Goal: Task Accomplishment & Management: Manage account settings

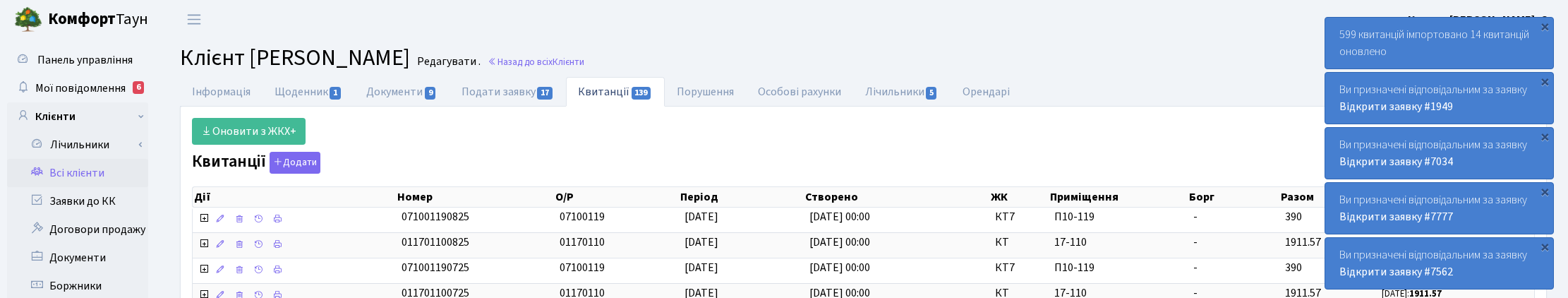
select select "25"
click at [585, 64] on span "Клієнти" at bounding box center [568, 62] width 32 height 14
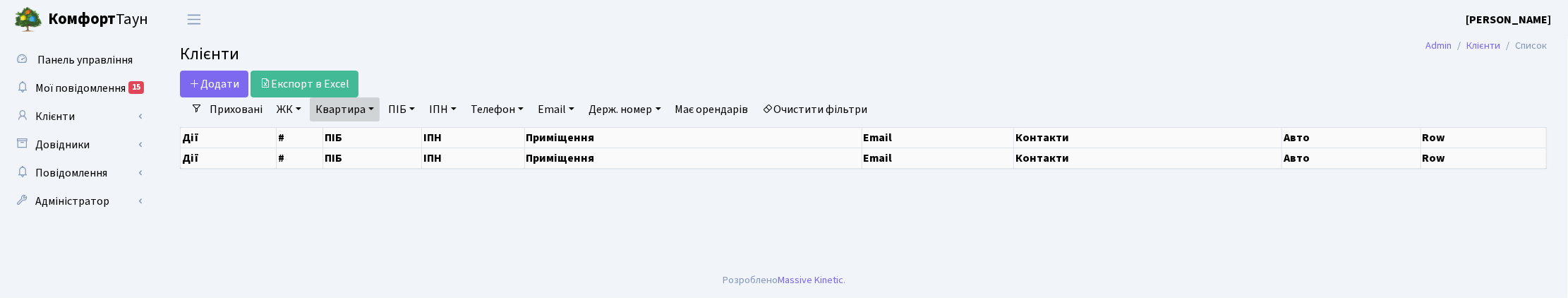
select select "25"
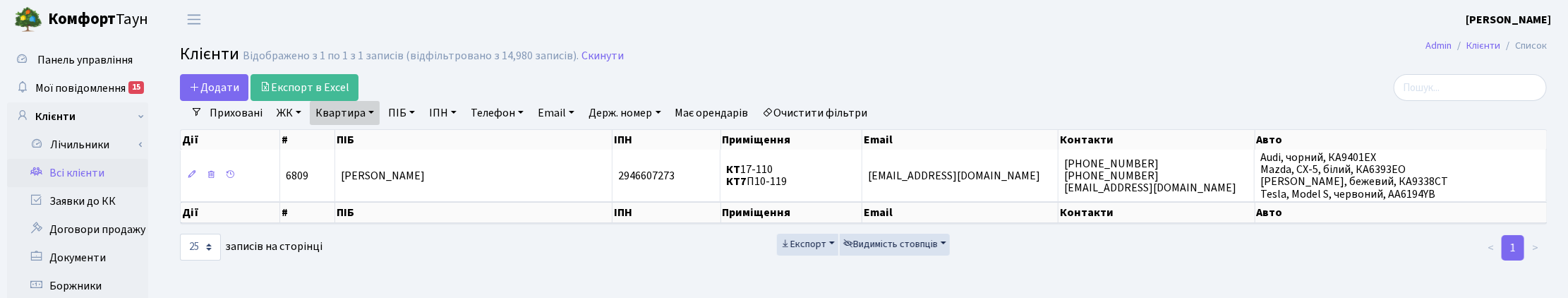
click at [366, 114] on link "Квартира" at bounding box center [344, 113] width 70 height 24
drag, startPoint x: 358, startPoint y: 138, endPoint x: 319, endPoint y: 138, distance: 39.0
click at [319, 138] on input "17-110" at bounding box center [352, 141] width 83 height 27
type input "4-150"
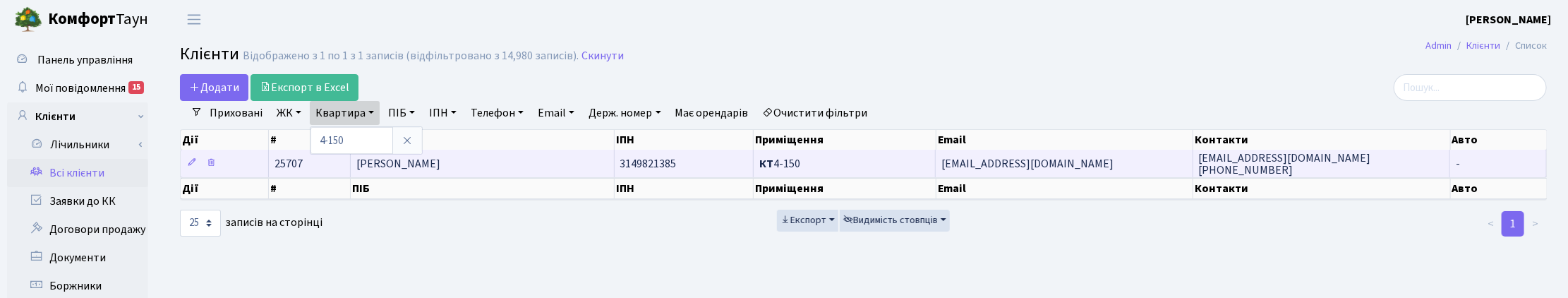
click at [418, 171] on span "Кекух Олена Валеріївна" at bounding box center [398, 164] width 84 height 16
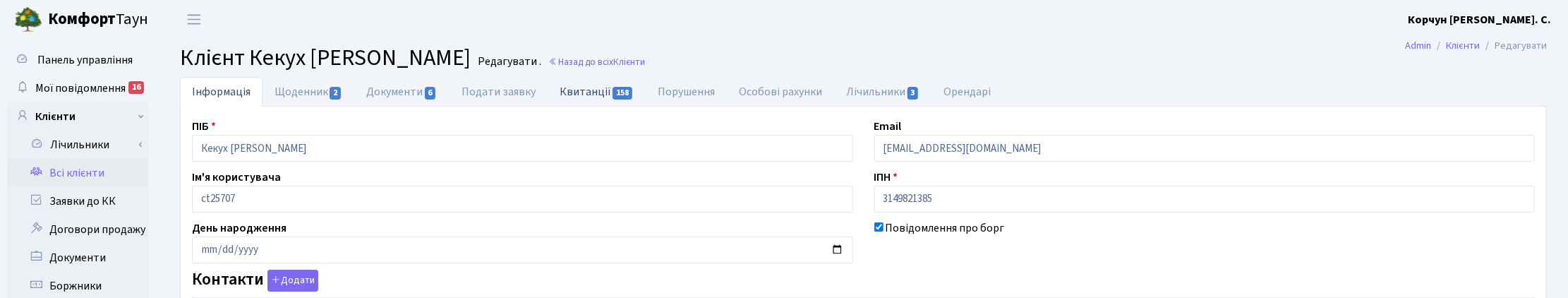
select select "25"
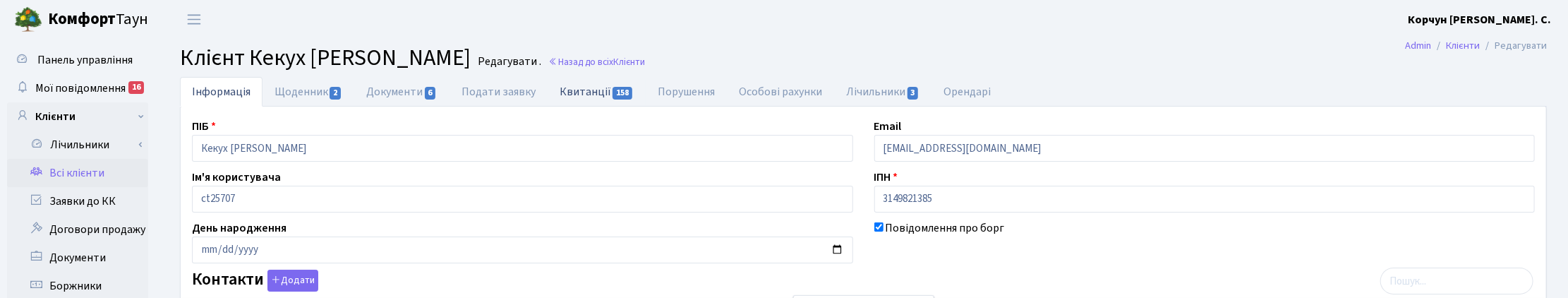
checkbox input "true"
click at [605, 84] on link "Квитанції 158" at bounding box center [597, 91] width 98 height 29
select select "25"
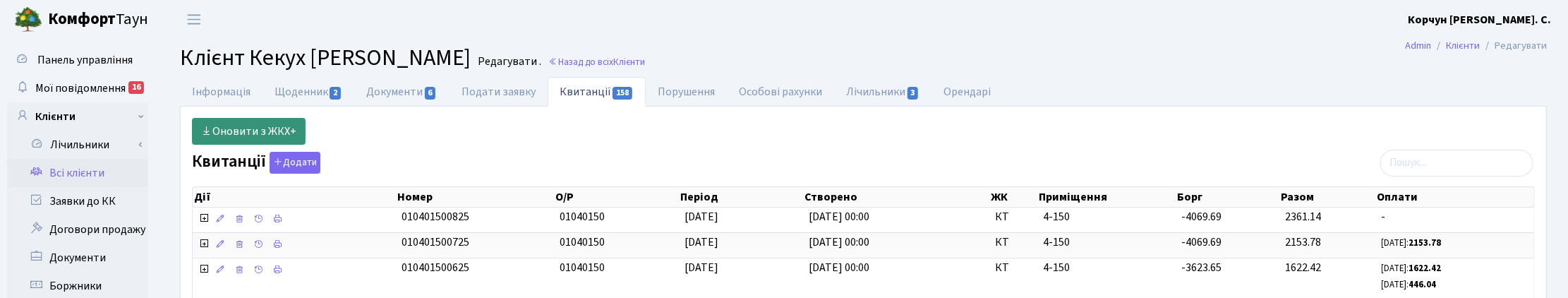
click at [240, 128] on link "Оновити з ЖКХ+" at bounding box center [248, 132] width 113 height 27
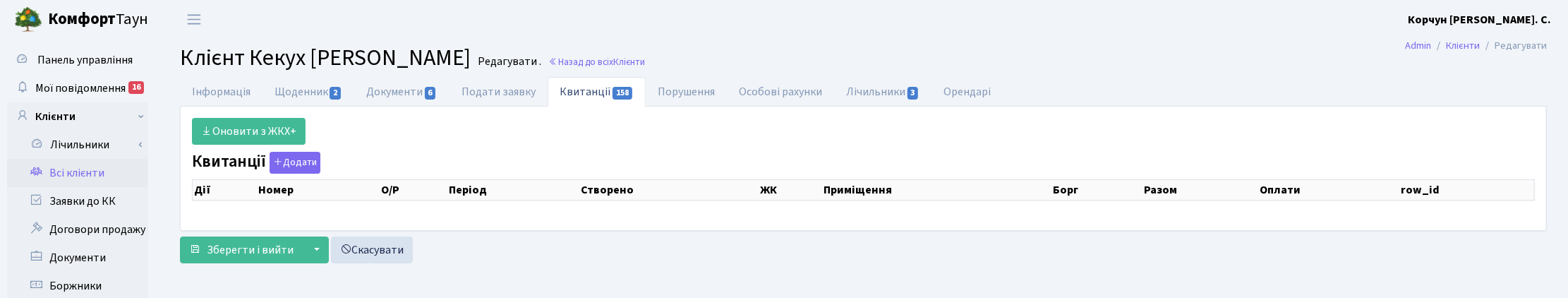
select select "25"
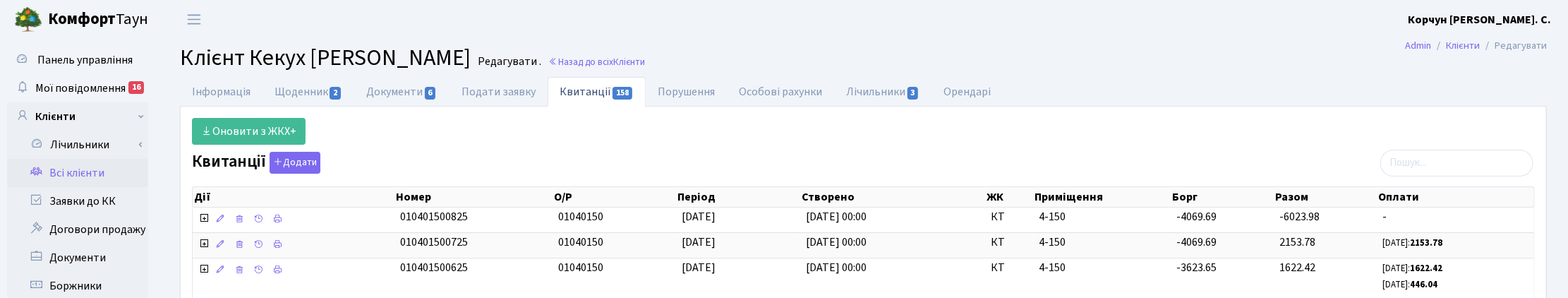
click at [780, 61] on h2 "Клієнт Кекух Олена Валеріївна Редагувати . Назад до всіх Клієнти" at bounding box center [863, 58] width 1367 height 27
click at [865, 47] on h2 "Клієнт Кекух Олена Валеріївна Редагувати . Назад до всіх Клієнти" at bounding box center [863, 58] width 1367 height 27
click at [809, 44] on h2 "Клієнт Кекух Олена Валеріївна Редагувати . Назад до всіх Клієнти" at bounding box center [863, 58] width 1367 height 27
click at [42, 86] on span "Мої повідомлення" at bounding box center [80, 88] width 90 height 16
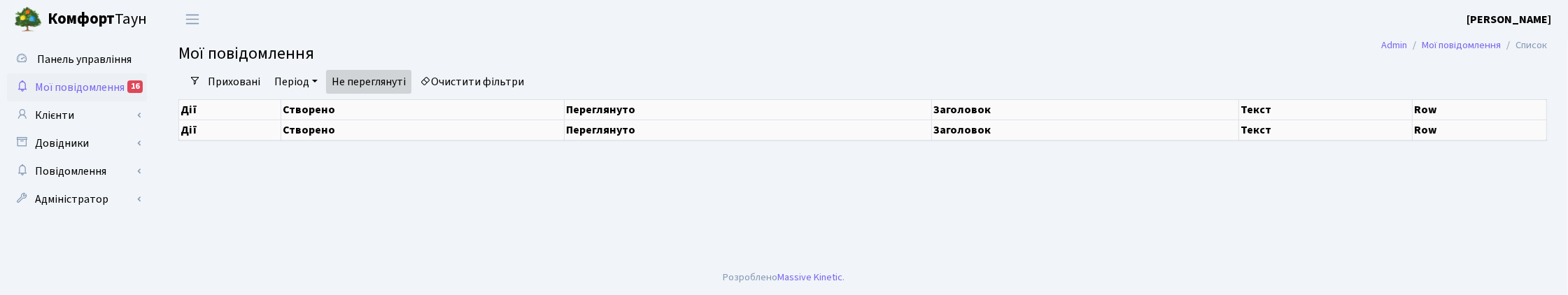
select select "25"
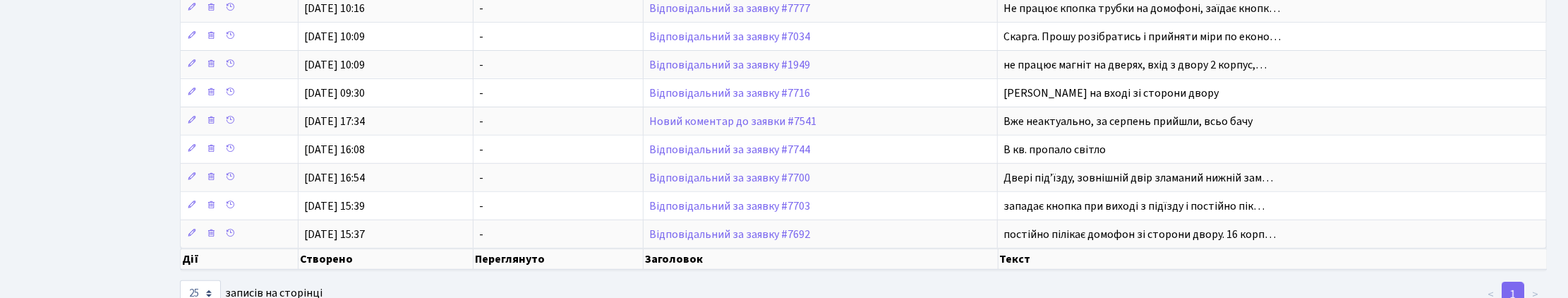
scroll to position [408, 0]
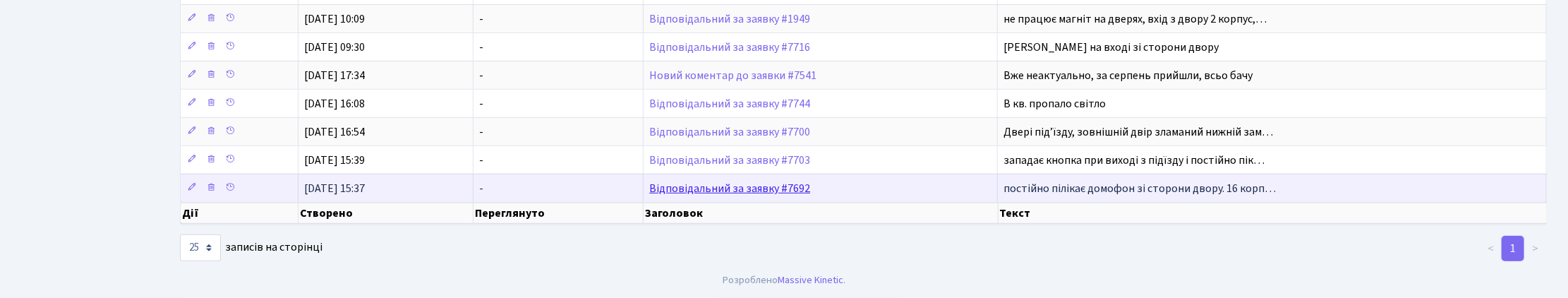
click at [755, 192] on link "Відповідальний за заявку #7692" at bounding box center [730, 188] width 161 height 16
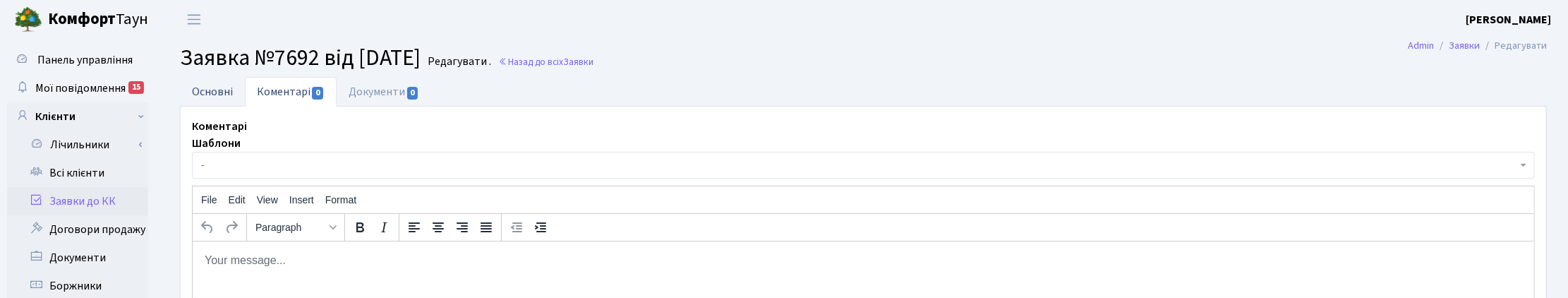
click at [213, 92] on link "Основні" at bounding box center [212, 91] width 65 height 29
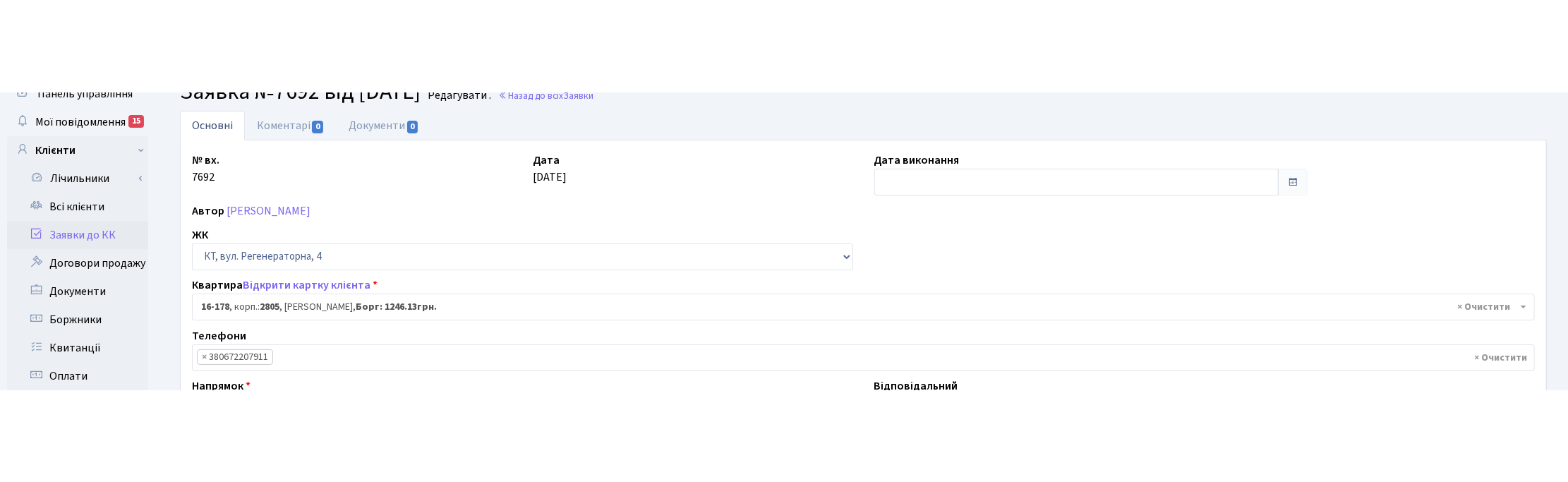
scroll to position [88, 0]
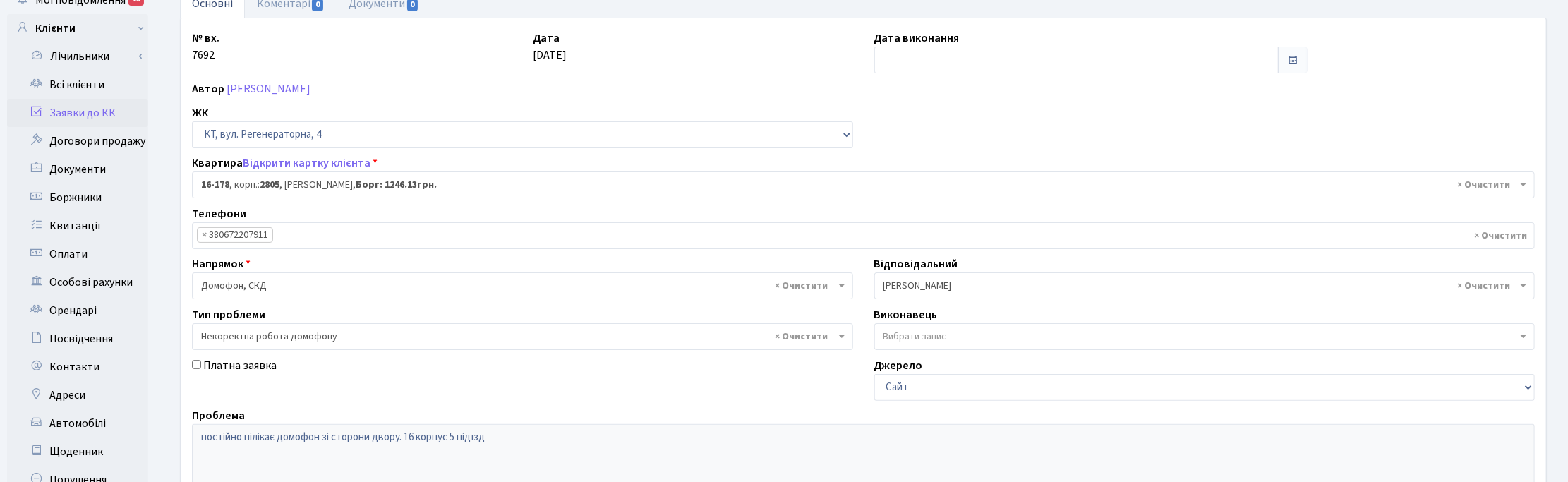
click at [734, 99] on div "№ вх. 7692 Дата 05.09.2025 Дата виконання Автор Заболотна Надія Іванівна ЖК - Т…" at bounding box center [863, 347] width 1364 height 637
click at [329, 297] on div "Платна заявка" at bounding box center [522, 379] width 682 height 44
click at [944, 129] on div "№ вх. 7692 Дата 05.09.2025 Дата виконання Автор Заболотна Надія Іванівна ЖК - Т…" at bounding box center [863, 347] width 1364 height 637
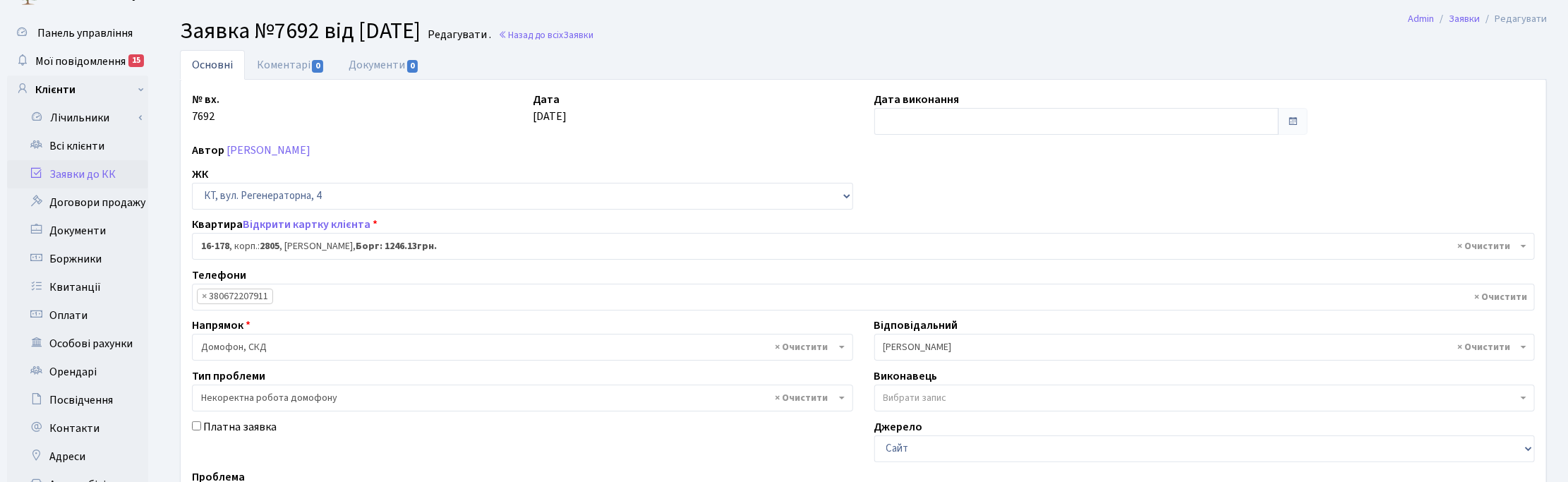
scroll to position [0, 0]
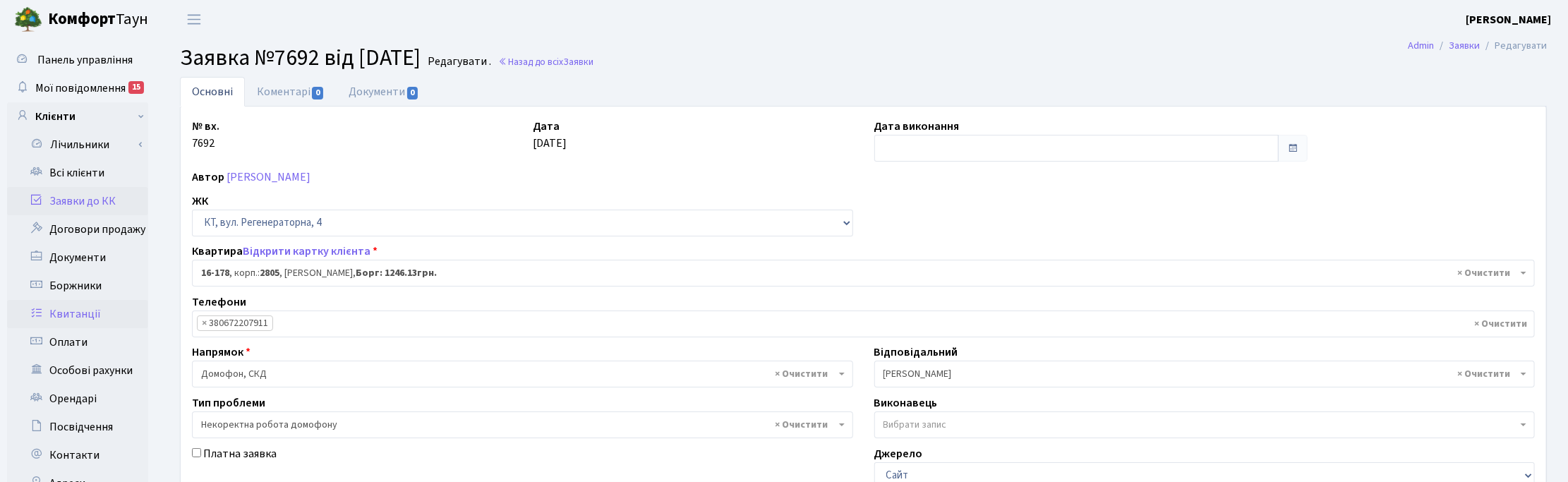
drag, startPoint x: 76, startPoint y: 173, endPoint x: 47, endPoint y: 316, distance: 145.9
click at [68, 173] on link "Всі клієнти" at bounding box center [77, 173] width 141 height 29
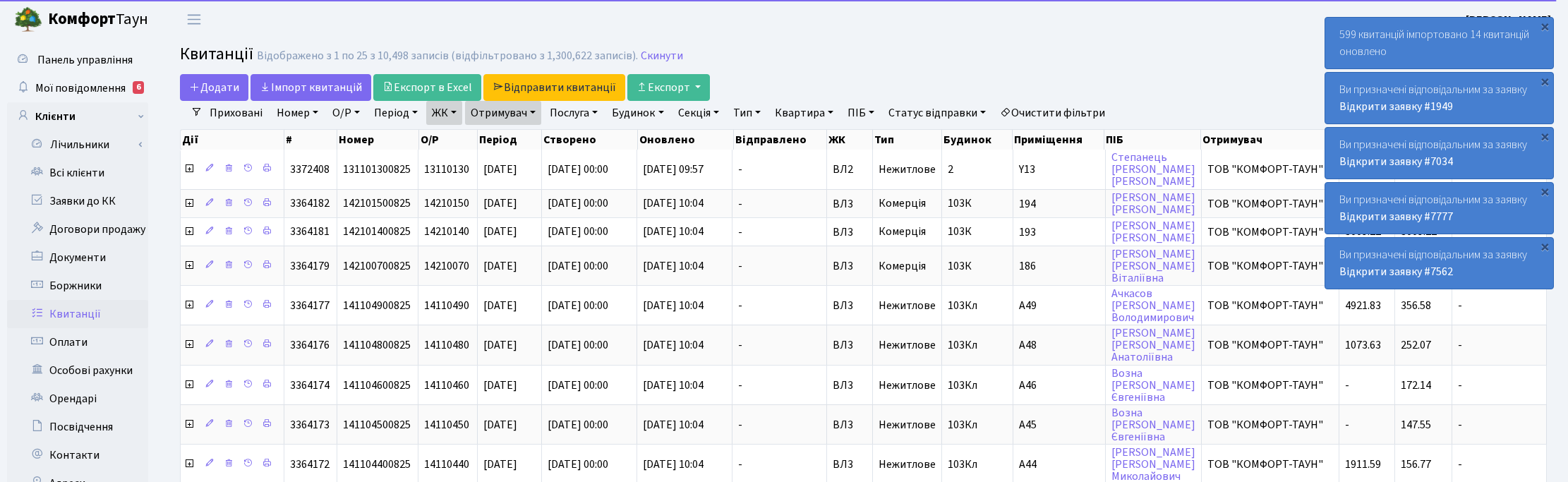
select select "25"
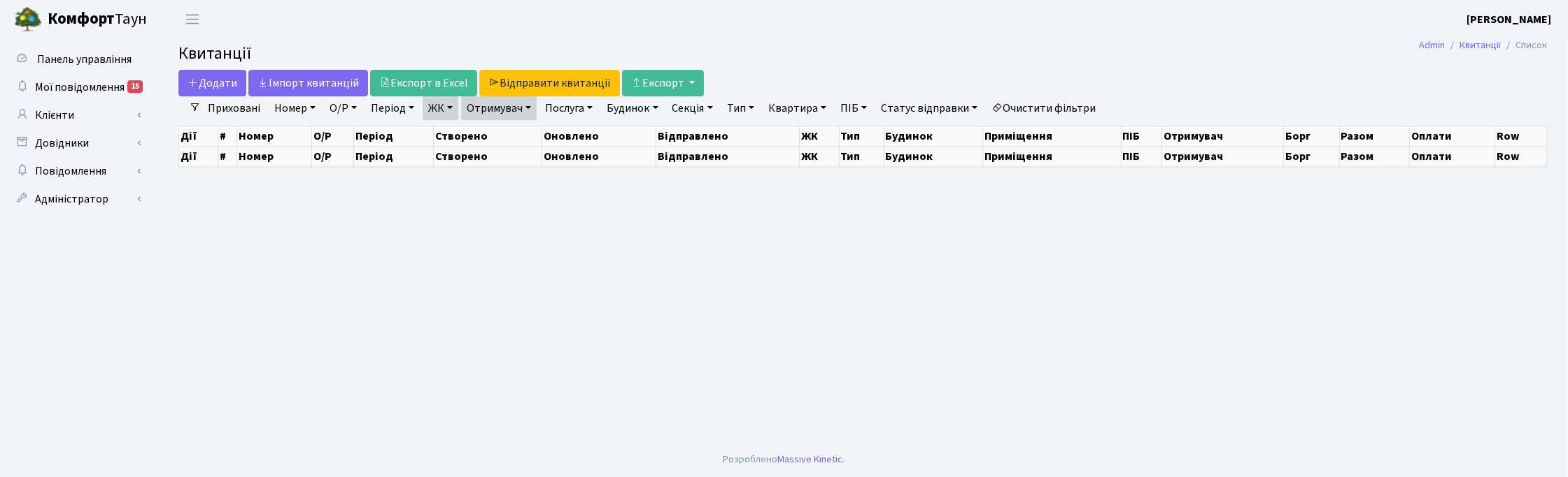
select select "25"
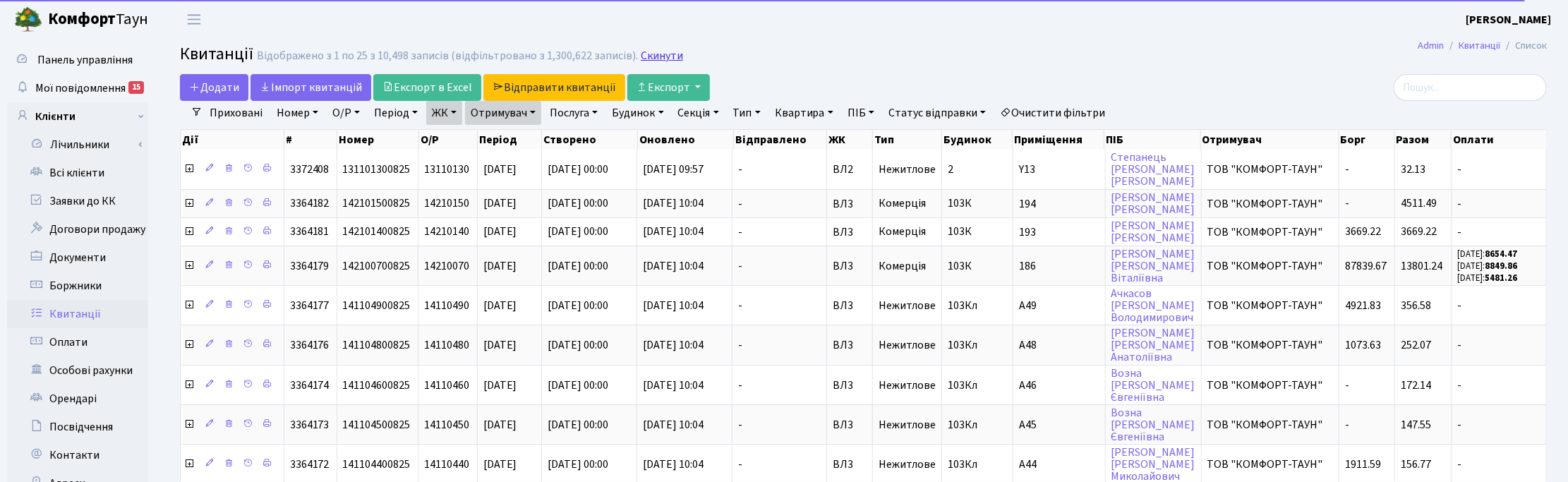
click at [654, 58] on link "Скинути" at bounding box center [662, 56] width 42 height 14
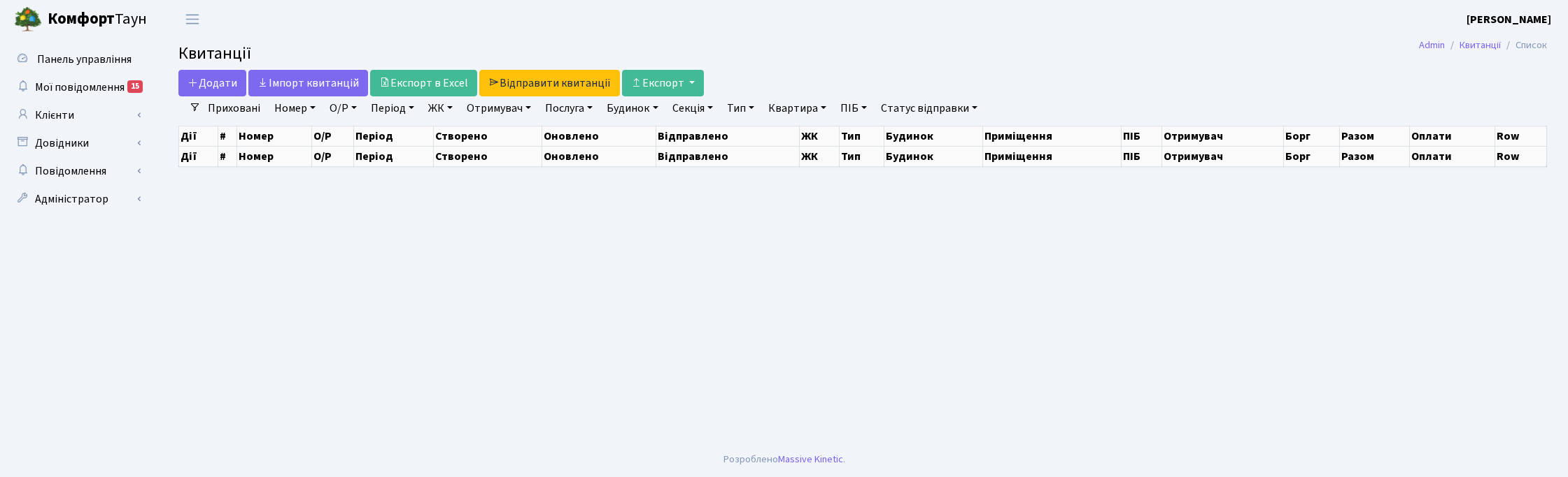
select select
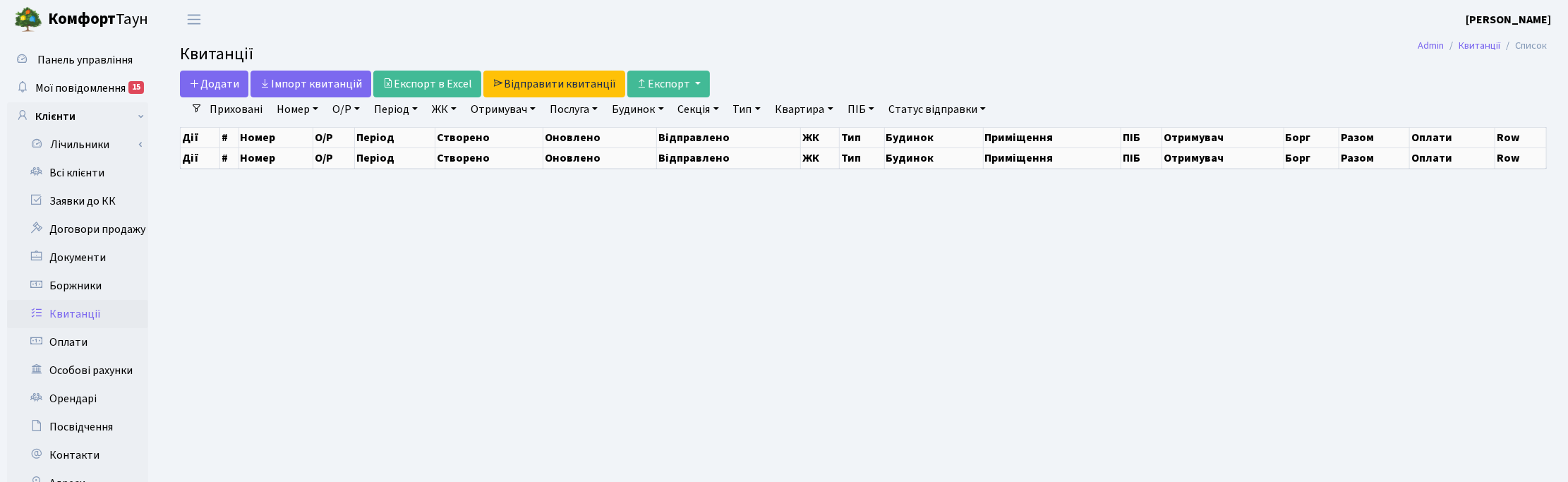
select select "25"
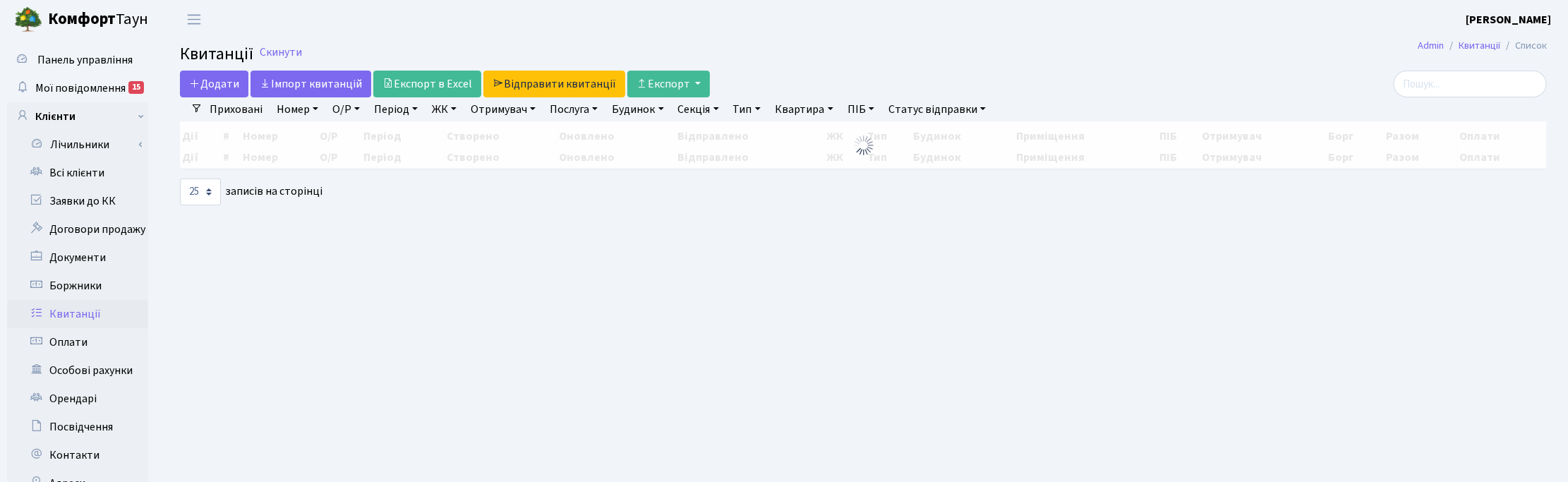
click at [452, 111] on link "ЖК" at bounding box center [444, 110] width 36 height 24
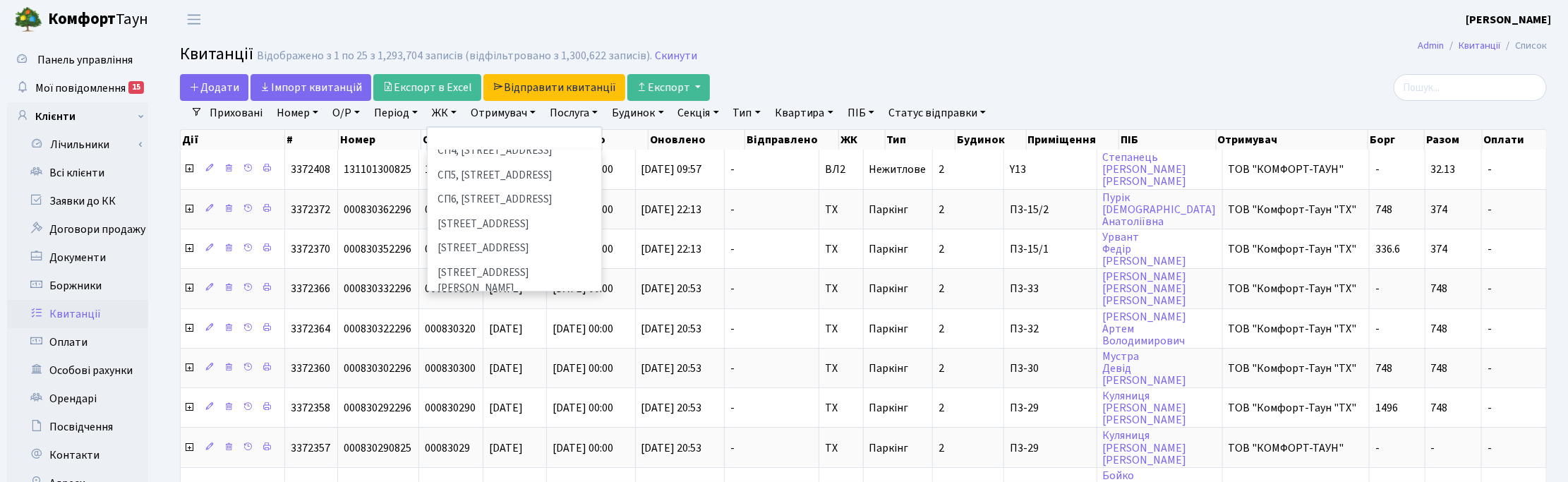
scroll to position [353, 0]
click at [473, 274] on li "ДП1, вул. [PERSON_NAME][STREET_ADDRESS]" at bounding box center [514, 295] width 171 height 41
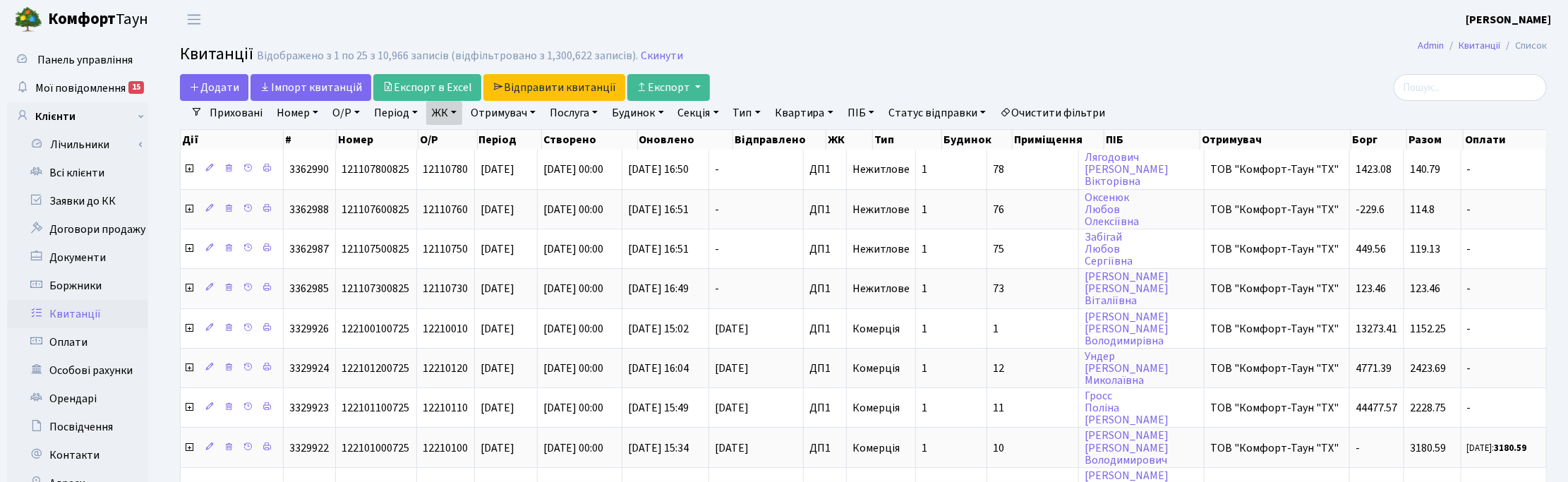
click at [456, 117] on link "ЖК" at bounding box center [444, 113] width 36 height 24
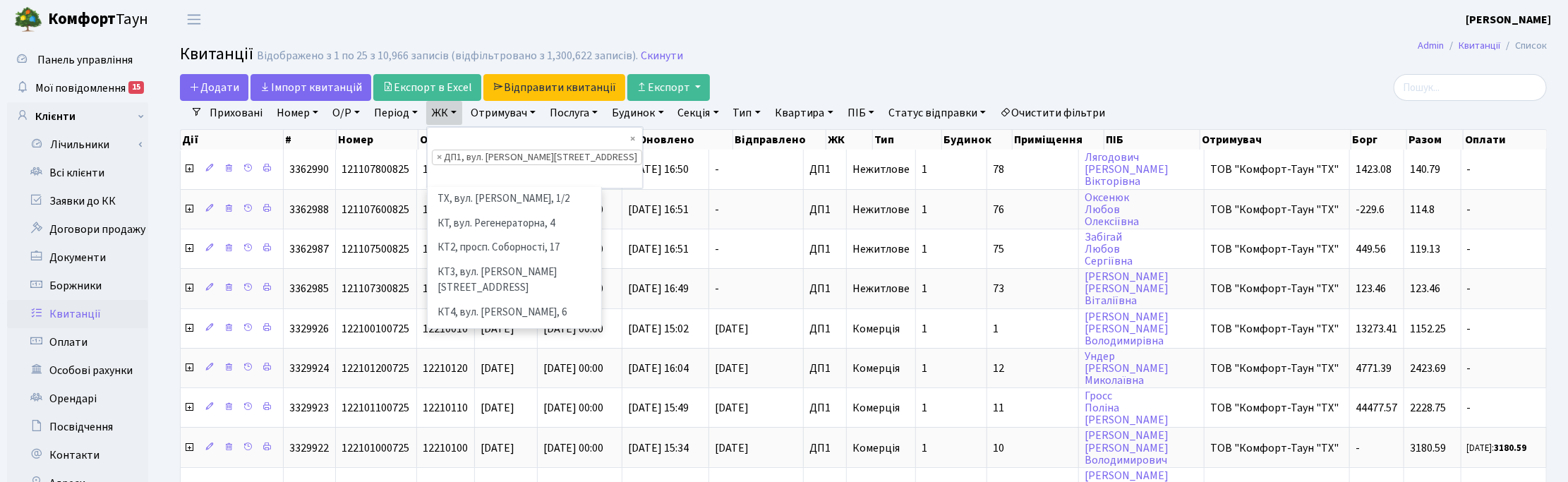
scroll to position [390, 0]
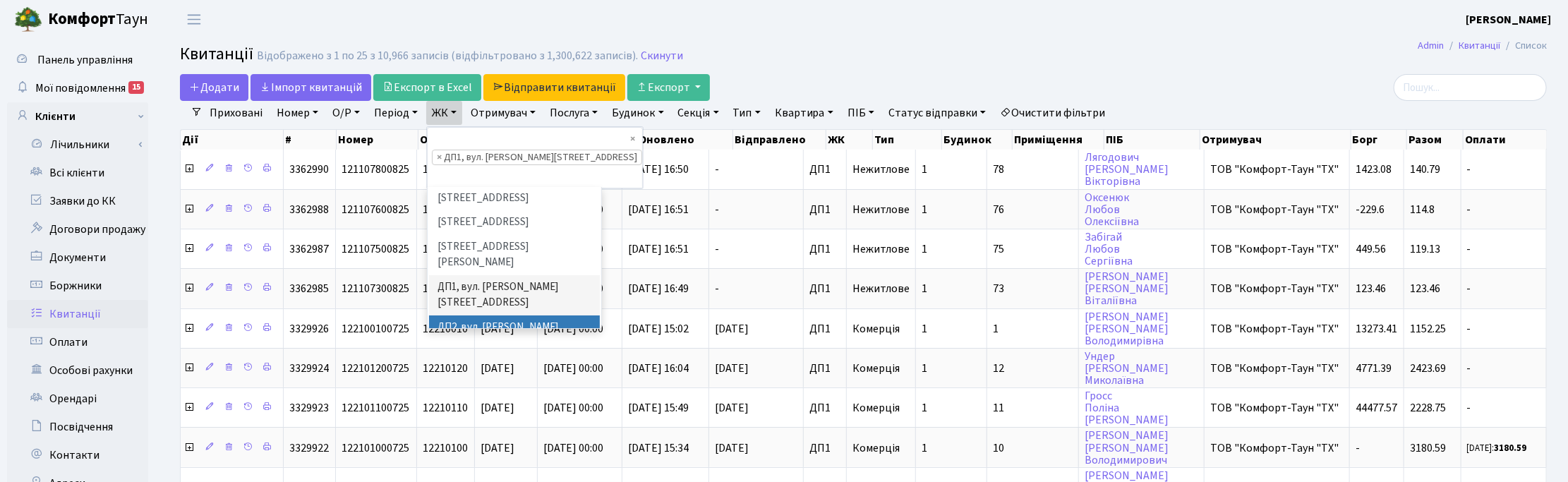
click at [505, 316] on li "ДП2, вул. [PERSON_NAME][STREET_ADDRESS]" at bounding box center [514, 336] width 171 height 41
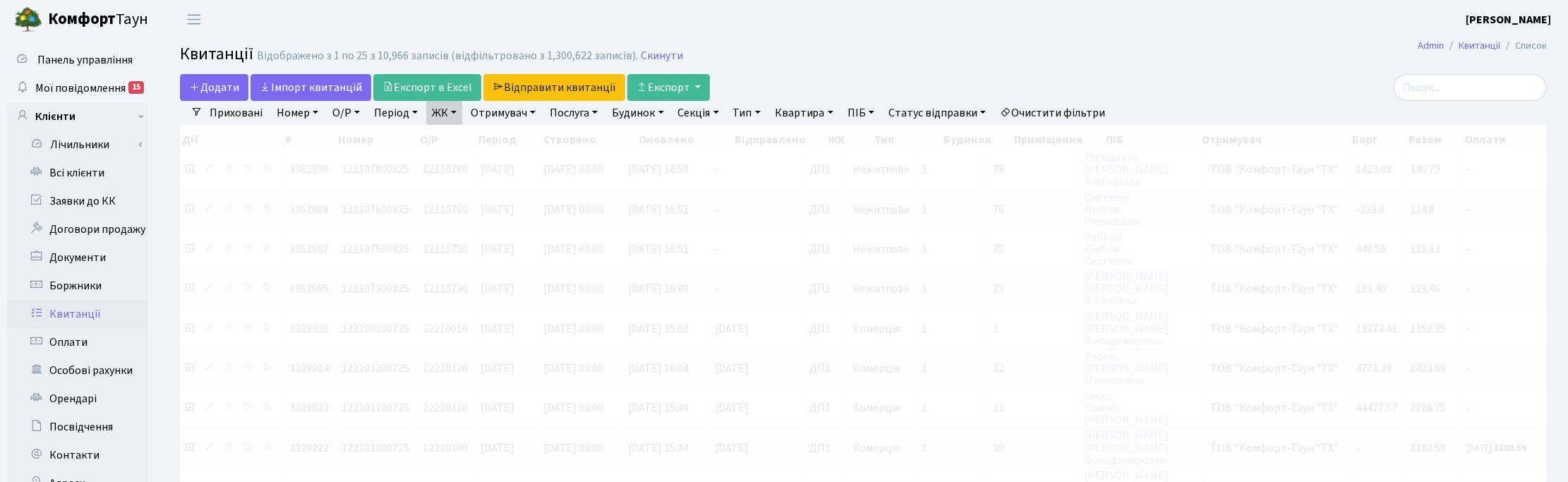
click at [455, 108] on link "ЖК" at bounding box center [444, 113] width 36 height 24
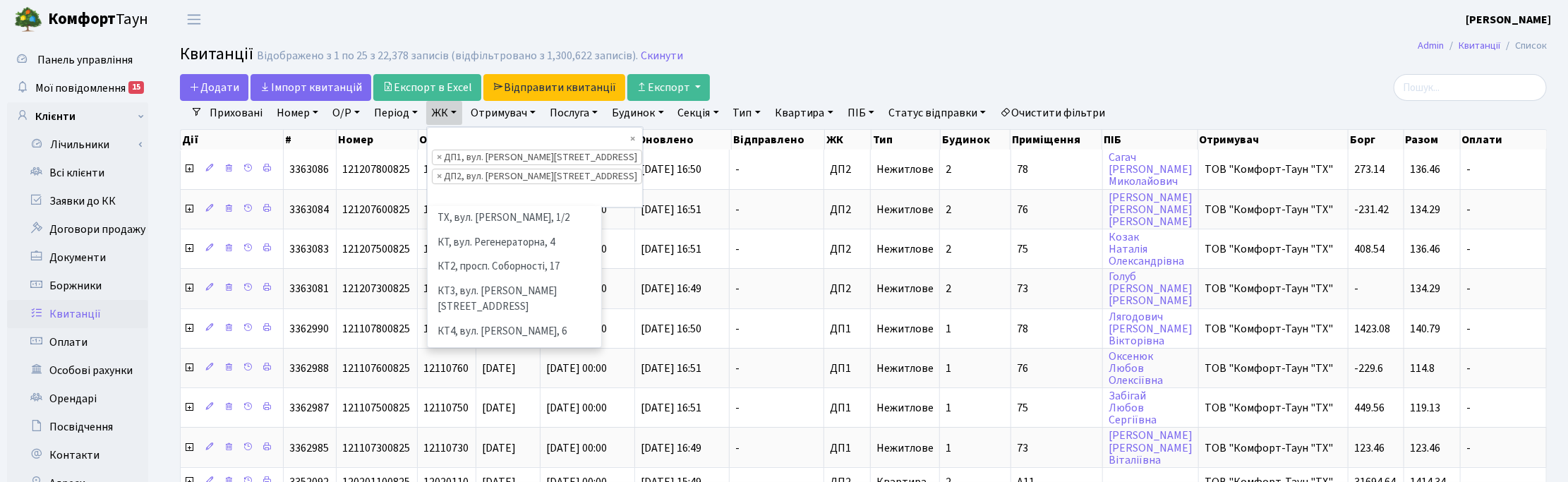
scroll to position [414, 0]
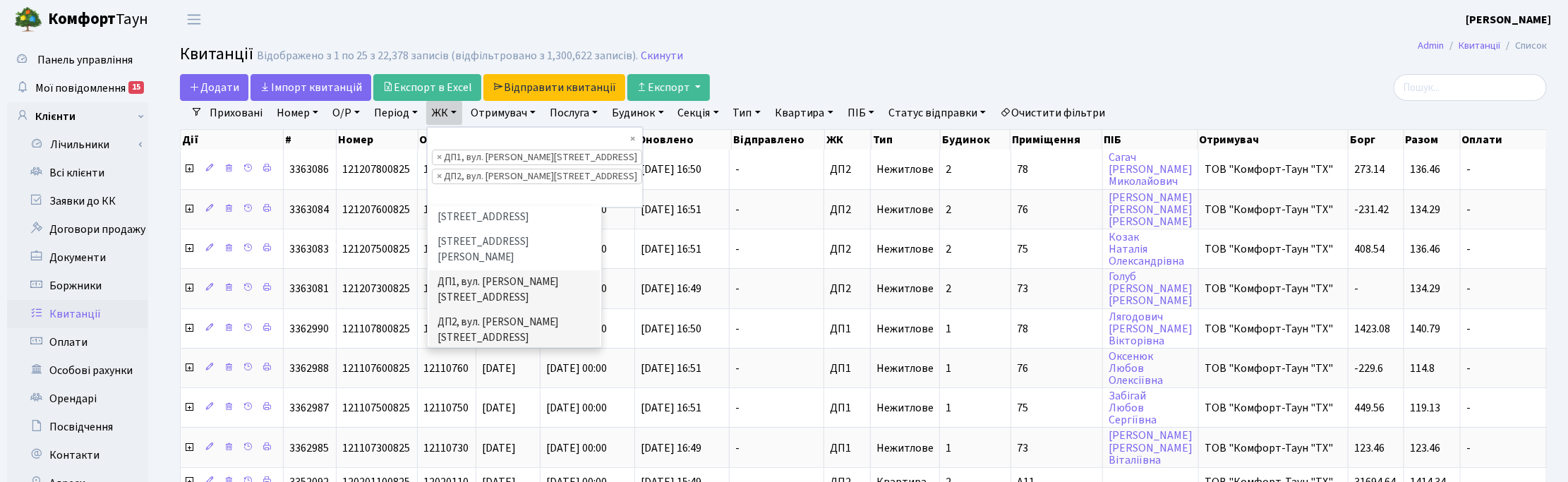
click at [459, 351] on li "ДП3, вул. [PERSON_NAME][STREET_ADDRESS]" at bounding box center [514, 371] width 171 height 41
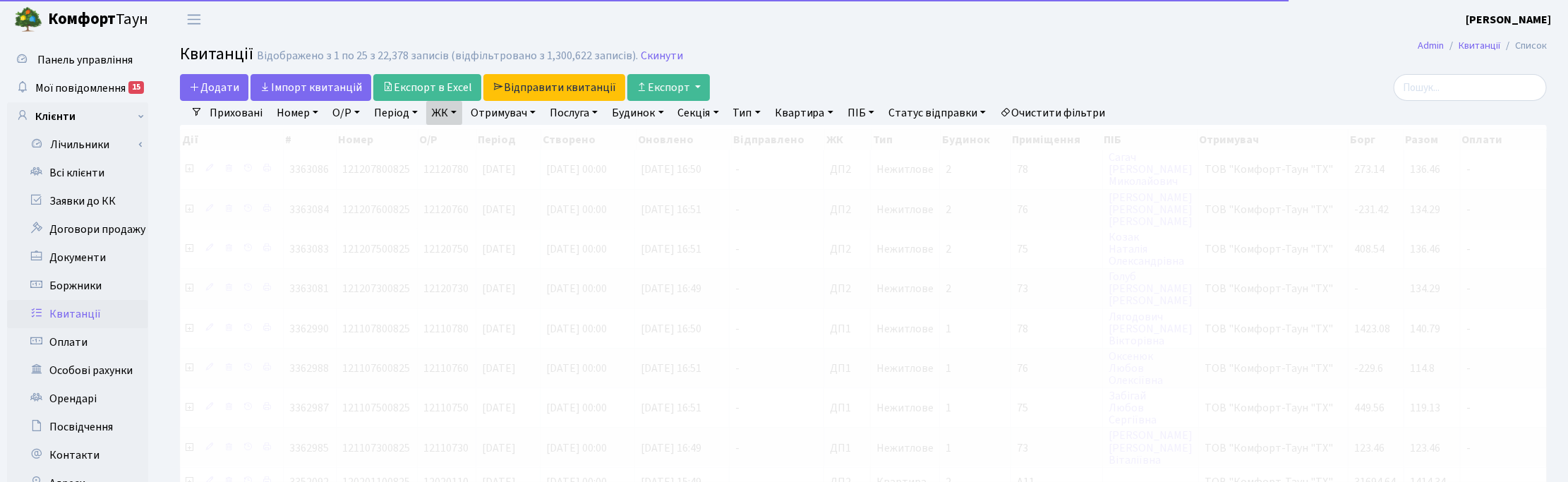
click at [458, 110] on link "ЖК" at bounding box center [444, 113] width 36 height 24
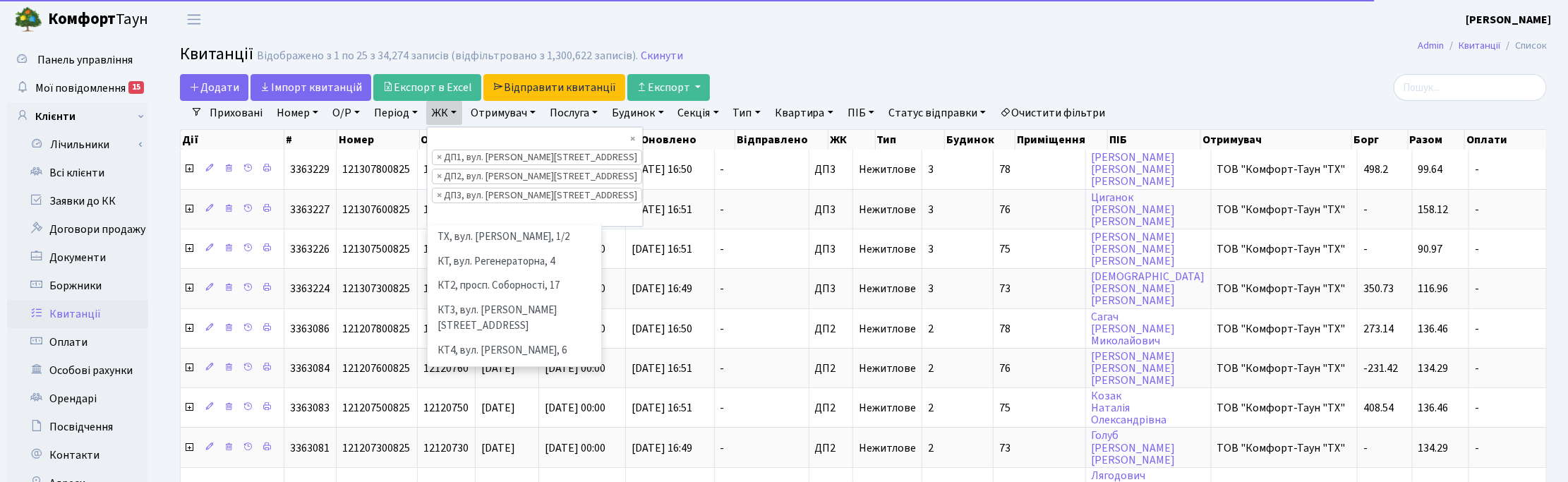
scroll to position [365, 0]
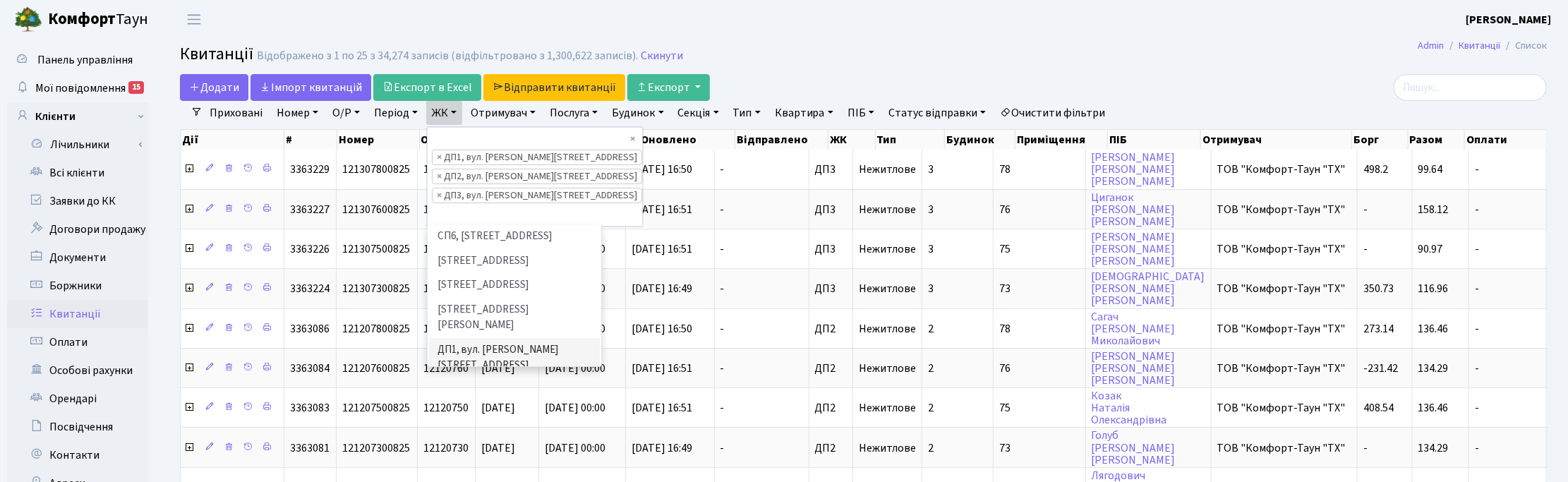
click at [480, 459] on li "ДП4, вул. [PERSON_NAME][STREET_ADDRESS]" at bounding box center [514, 479] width 171 height 41
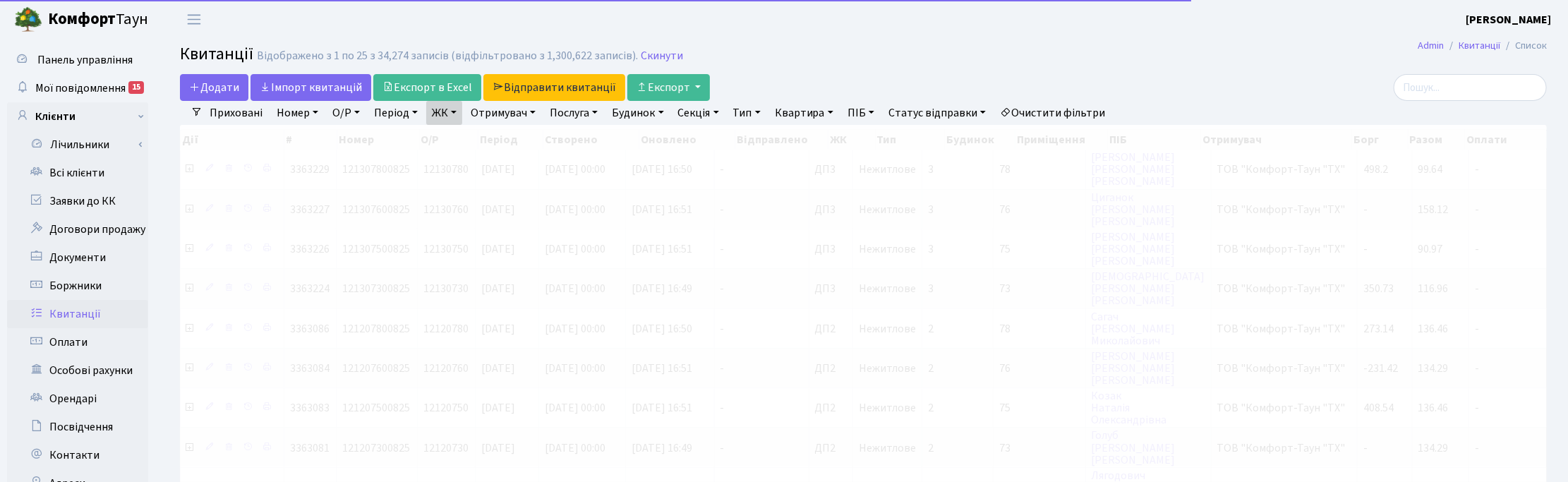
click at [462, 114] on link "ЖК" at bounding box center [444, 113] width 36 height 24
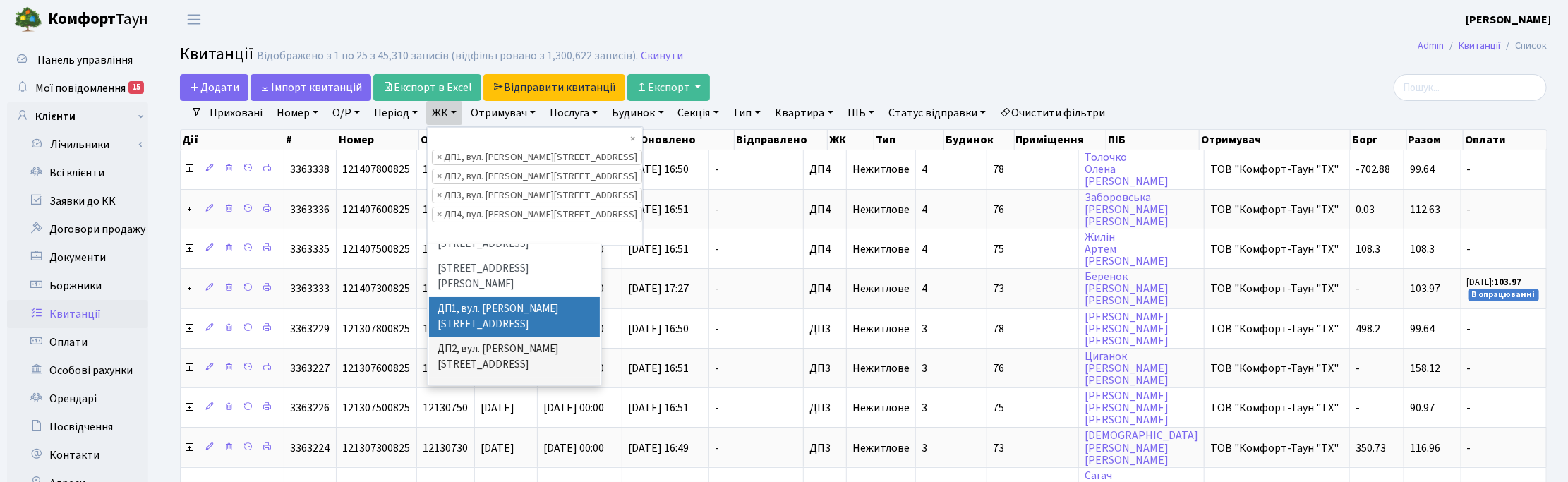
scroll to position [453, 0]
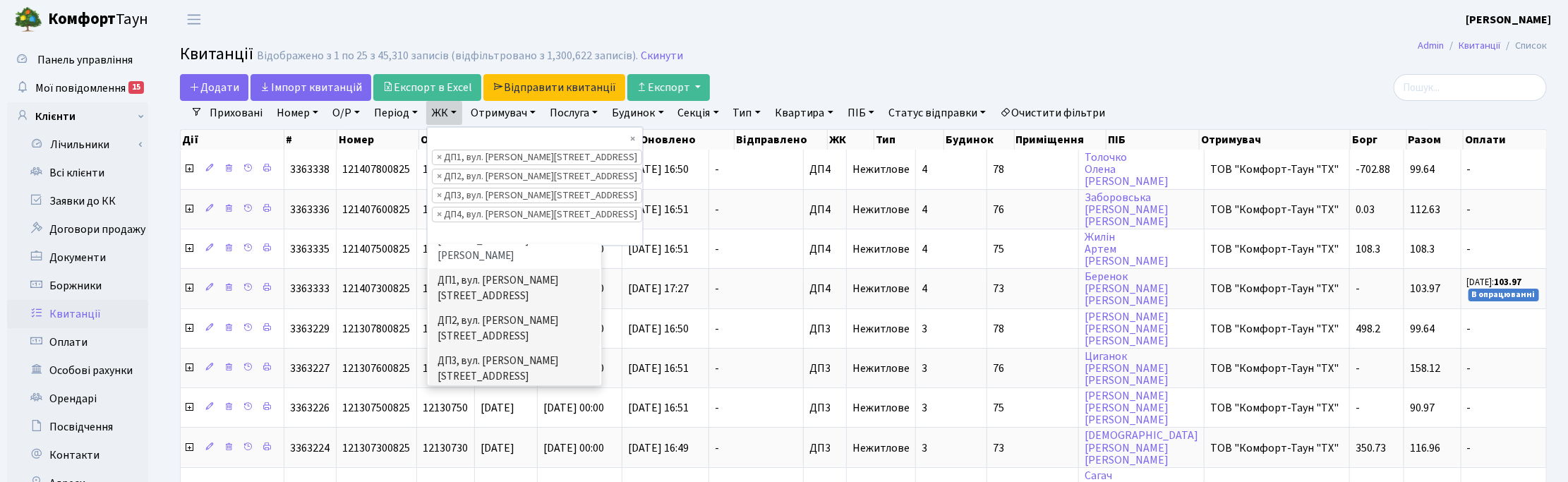
click at [485, 430] on li "ДП5, вул. [PERSON_NAME][STREET_ADDRESS]" at bounding box center [514, 450] width 171 height 41
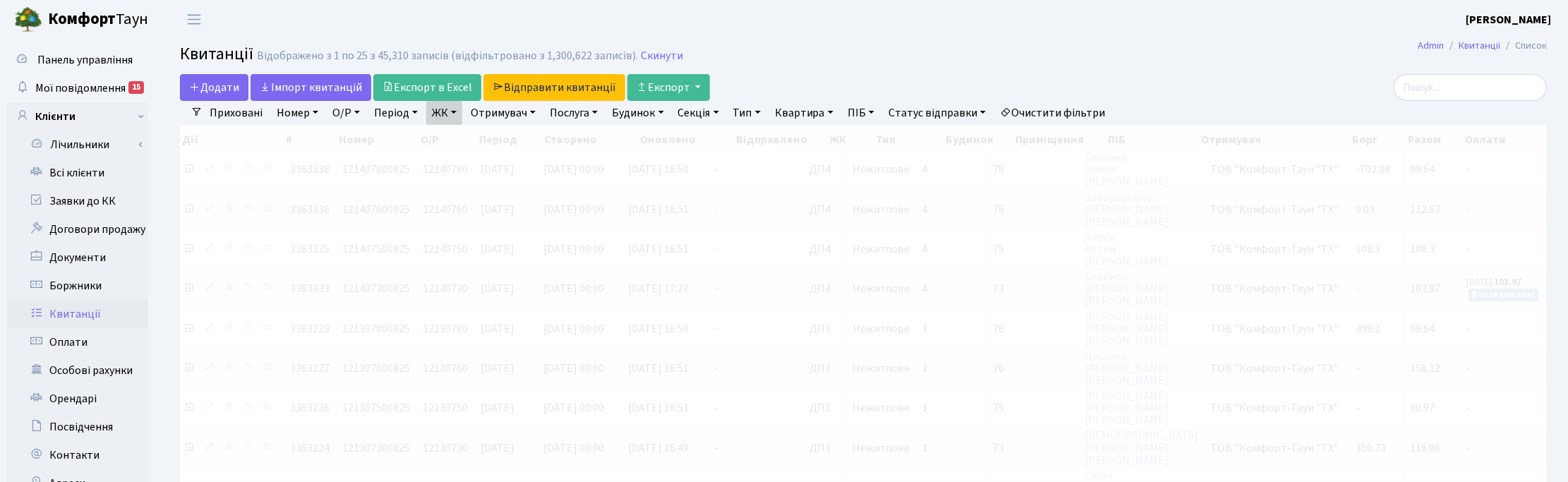
click at [454, 108] on link "ЖК" at bounding box center [444, 113] width 36 height 24
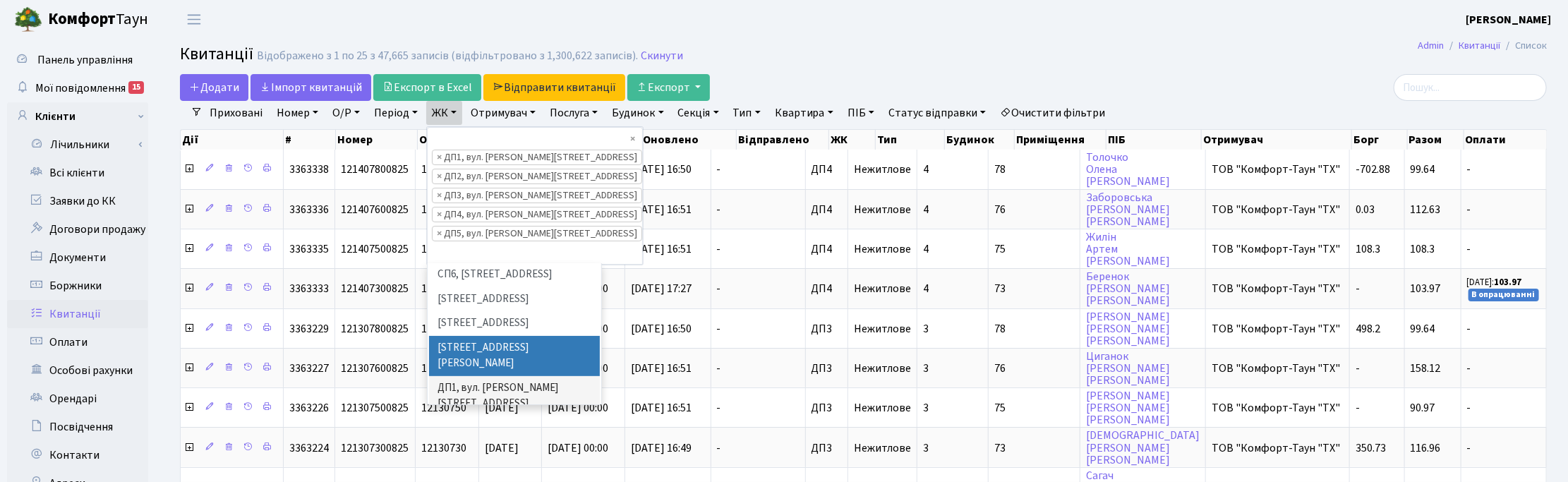
scroll to position [453, 0]
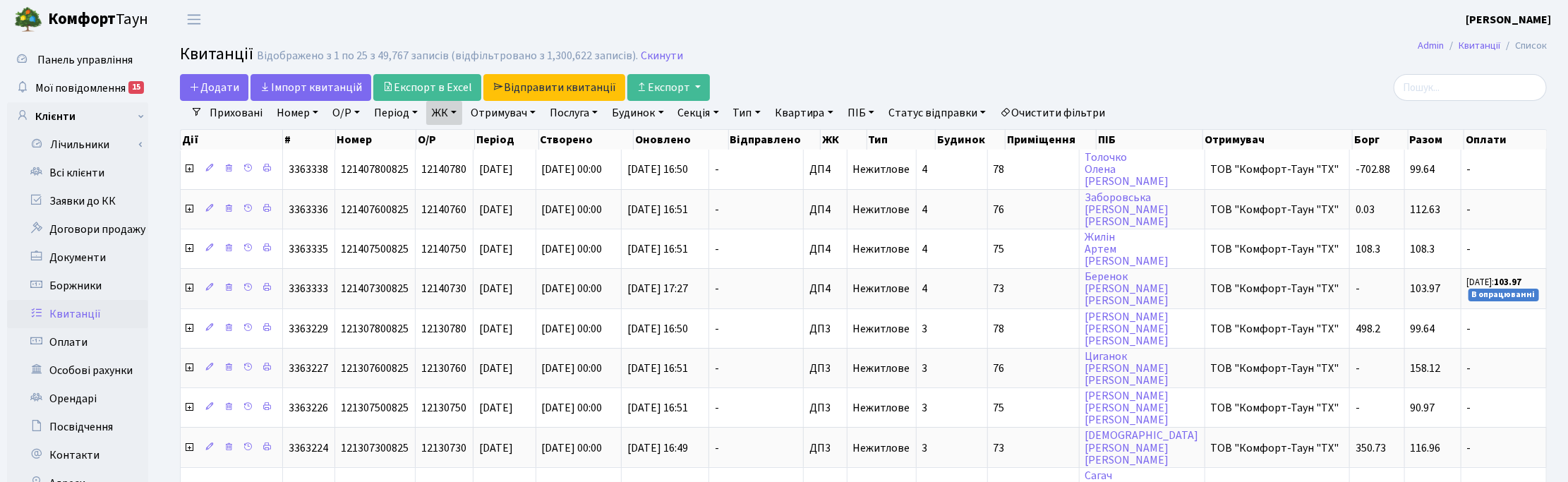
click at [459, 114] on link "ЖК" at bounding box center [444, 113] width 36 height 24
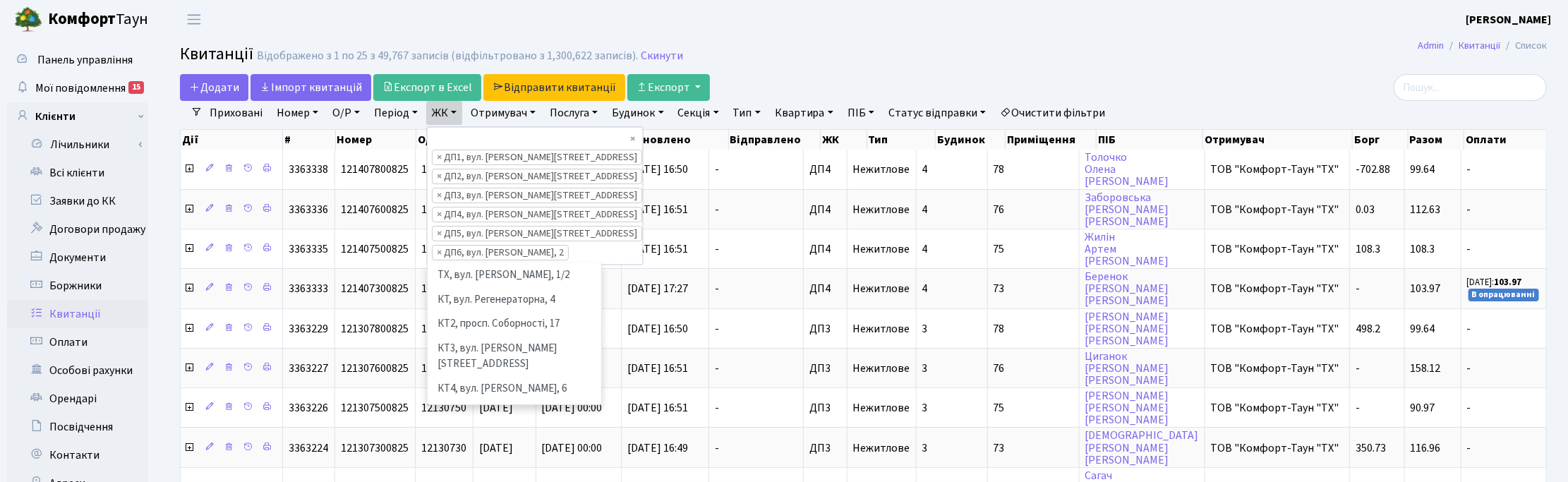
scroll to position [365, 0]
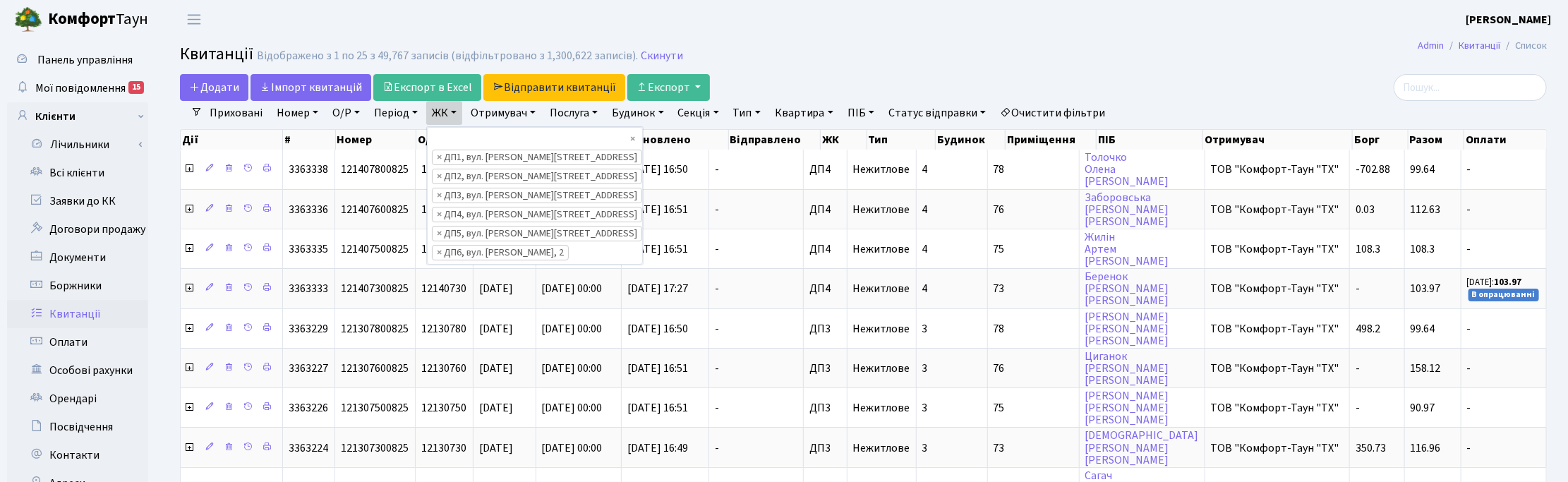
click at [527, 117] on link "Отримувач" at bounding box center [503, 113] width 76 height 24
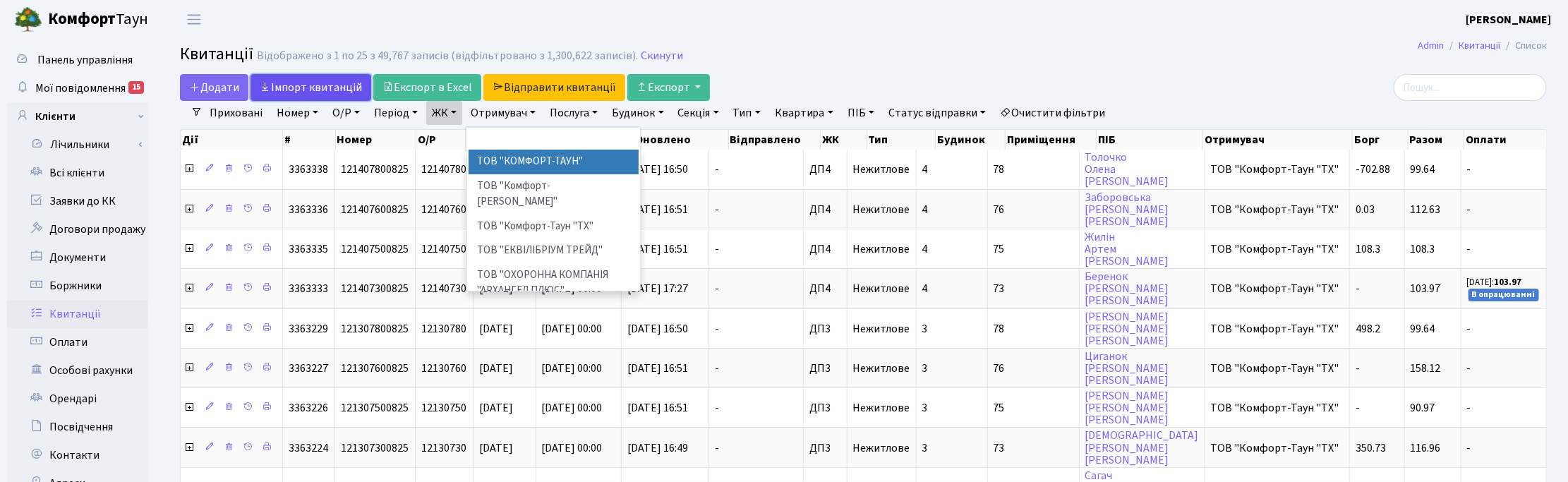
click at [309, 89] on link "Iмпорт квитанцій" at bounding box center [310, 88] width 121 height 27
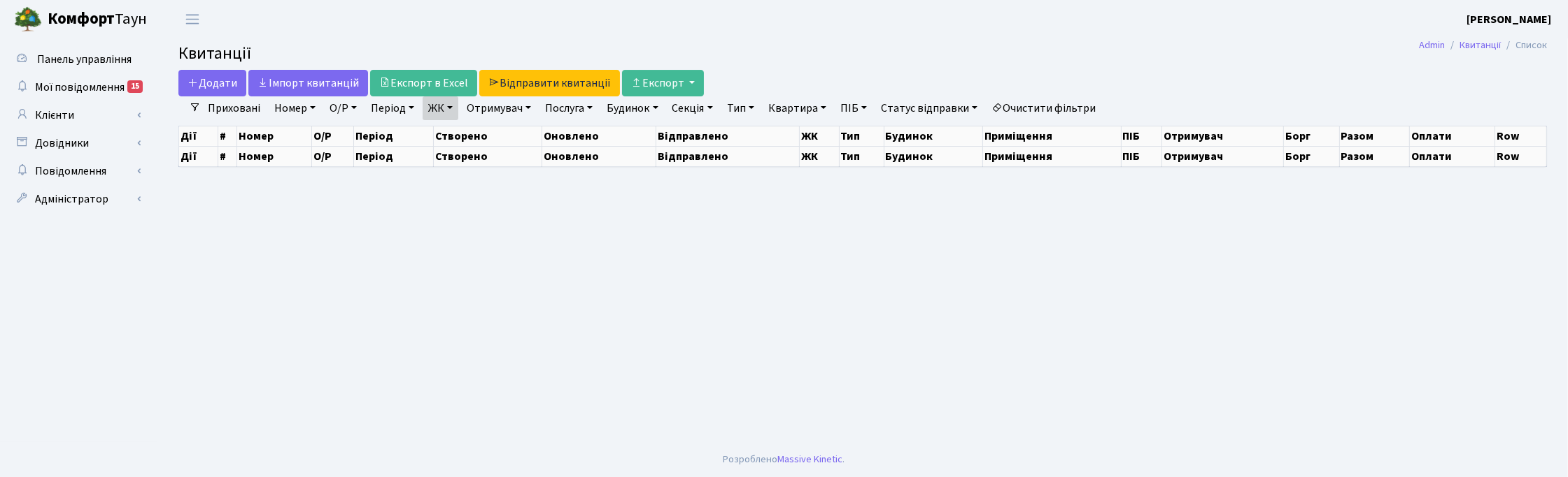
select select "25"
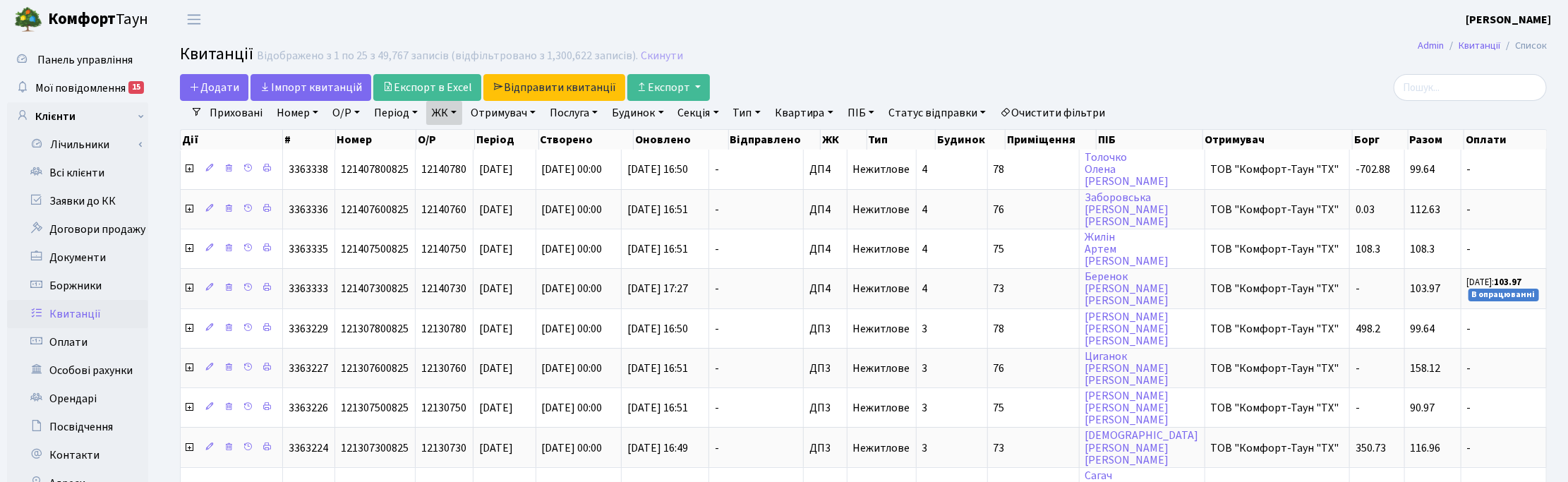
click at [453, 117] on link "ЖК" at bounding box center [444, 113] width 36 height 24
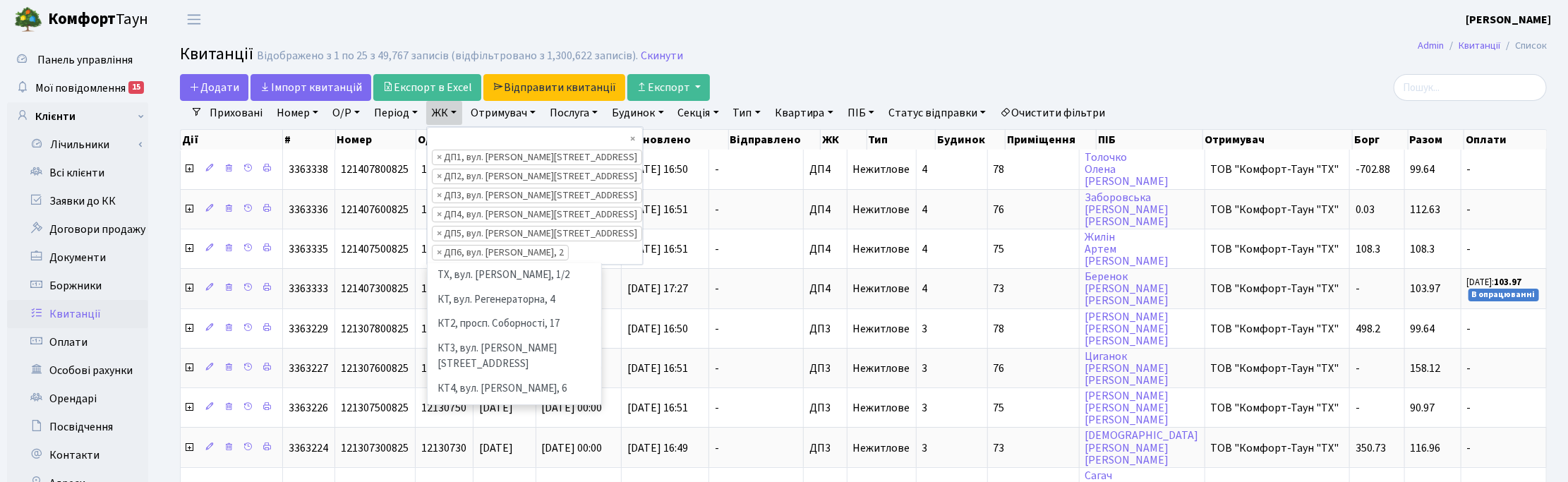
scroll to position [365, 0]
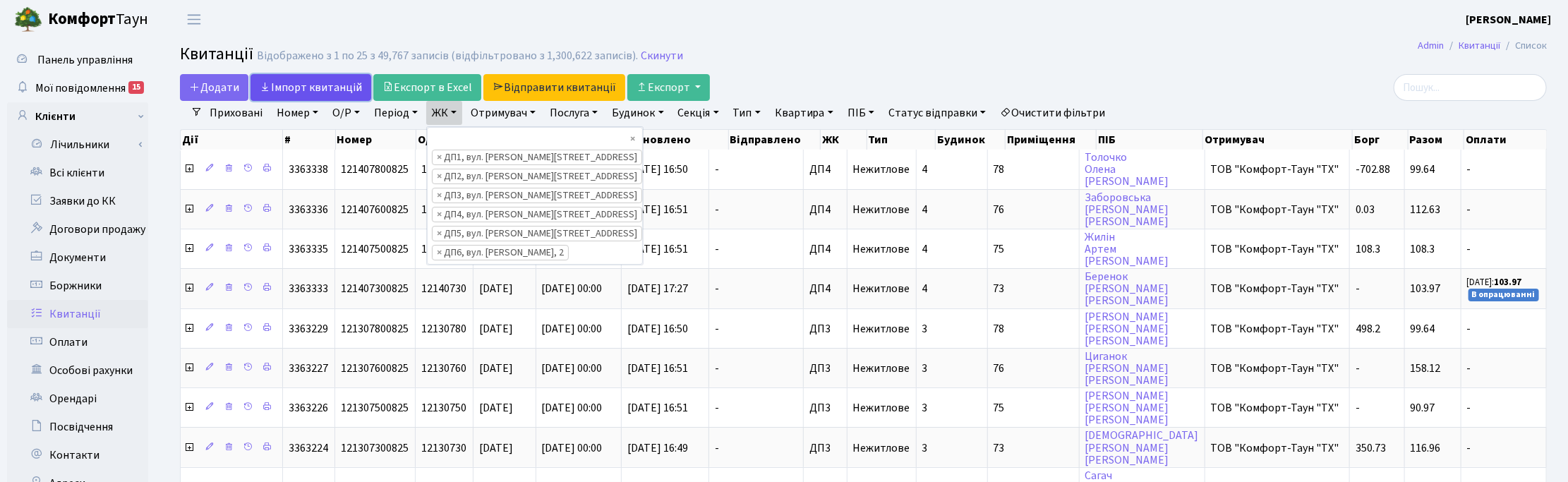
click at [291, 90] on link "Iмпорт квитанцій" at bounding box center [310, 88] width 121 height 27
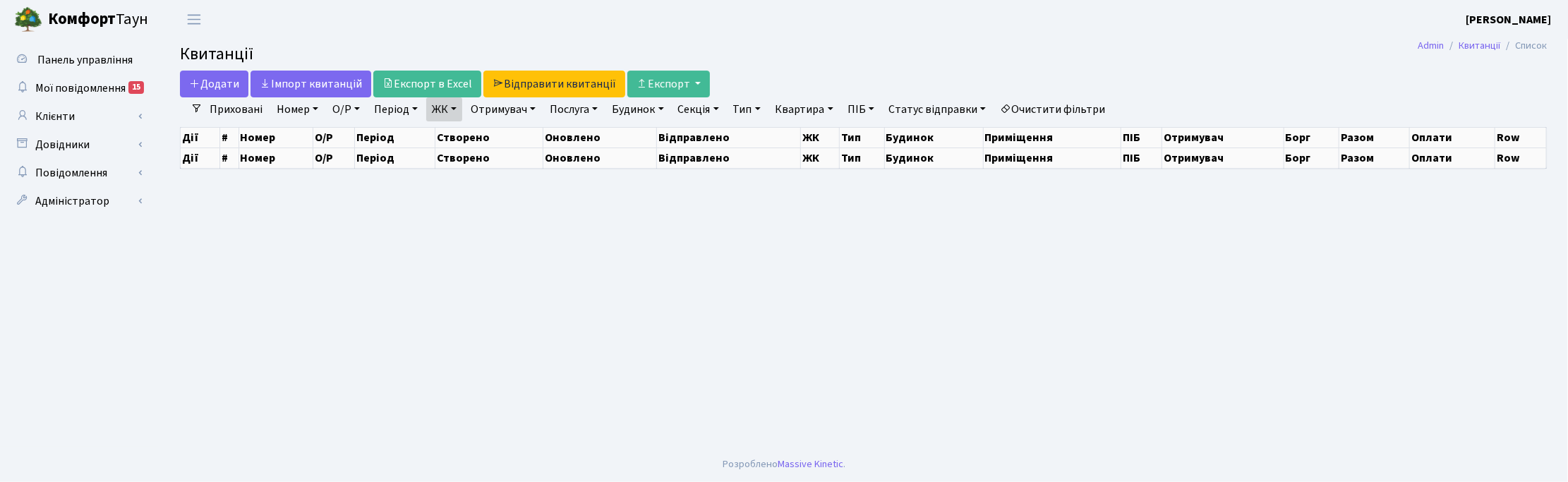
select select "25"
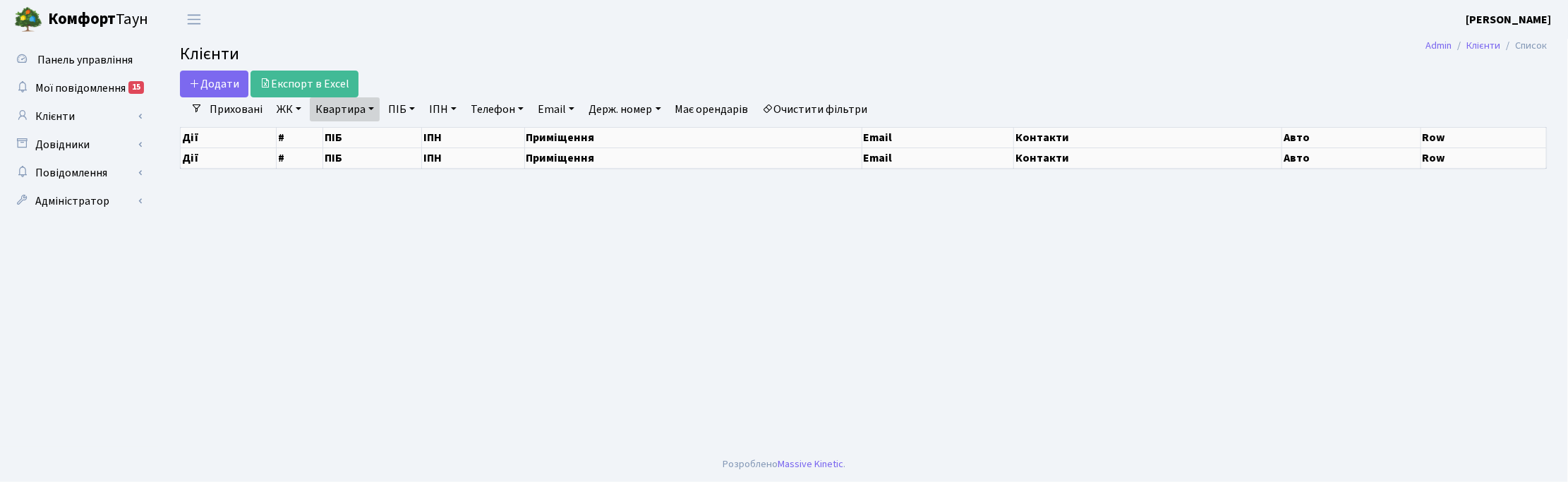
select select "25"
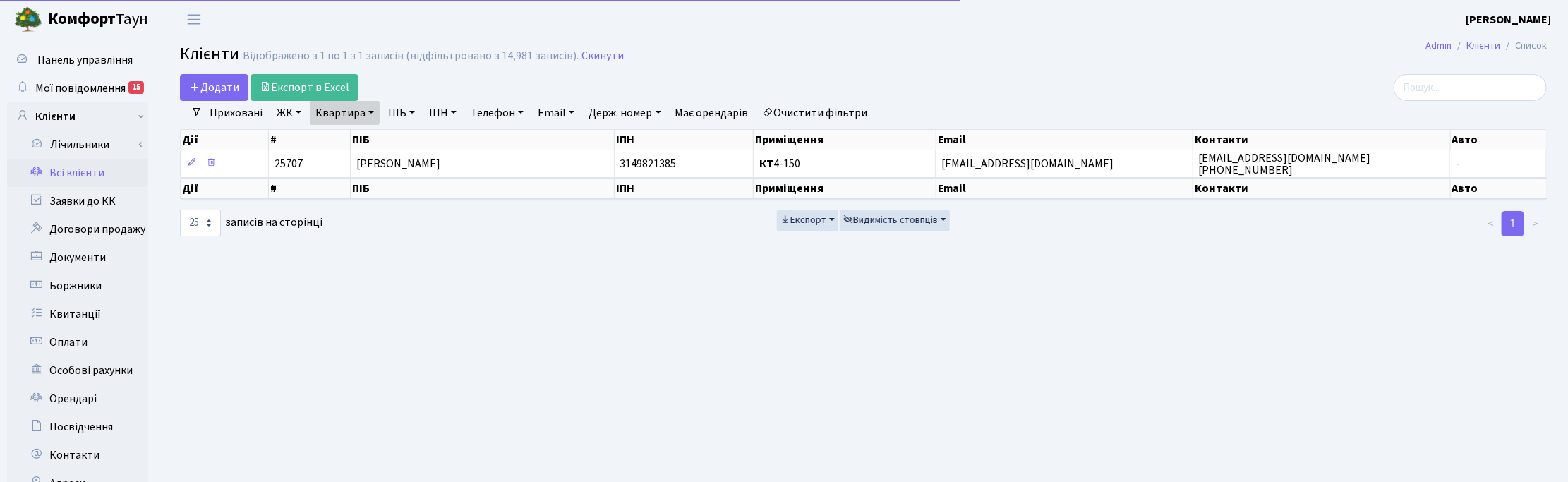
click at [375, 111] on link "Квартира" at bounding box center [344, 113] width 70 height 24
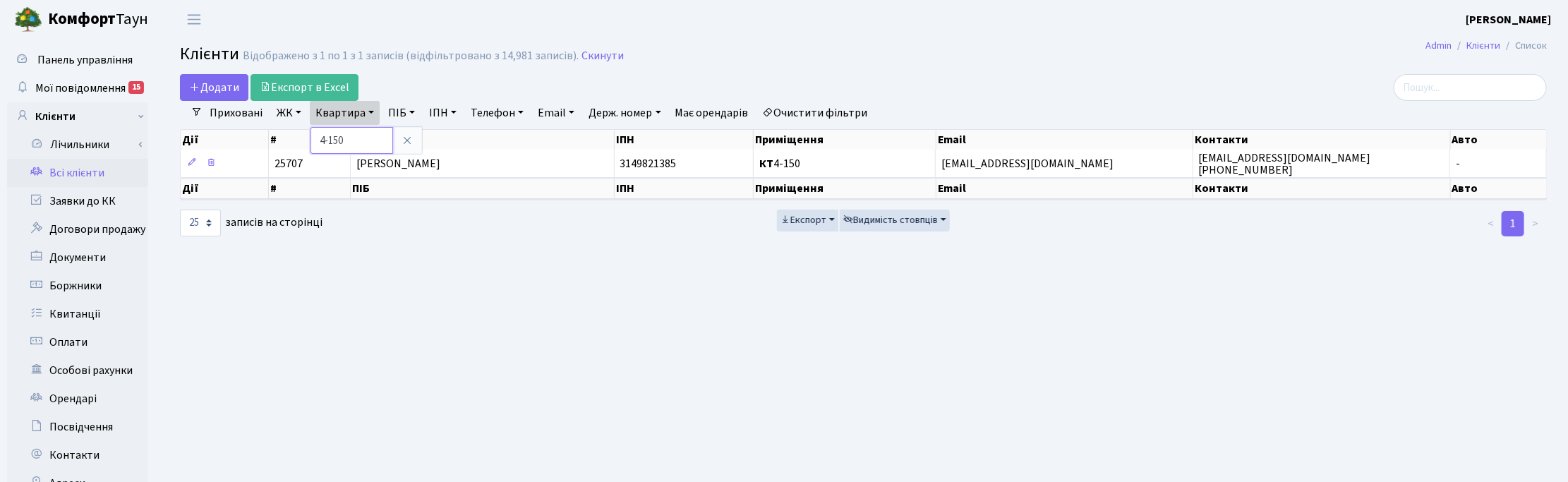
drag, startPoint x: 352, startPoint y: 131, endPoint x: 305, endPoint y: 131, distance: 47.0
click at [305, 131] on div "Додати Експорт в Excel Фільтри Приховані ЖК ТХ, вул. Ділова, 1/2 КТ, вул. Реген…" at bounding box center [863, 156] width 1388 height 164
click at [343, 114] on link "Квартира" at bounding box center [344, 113] width 70 height 24
type input "16-173"
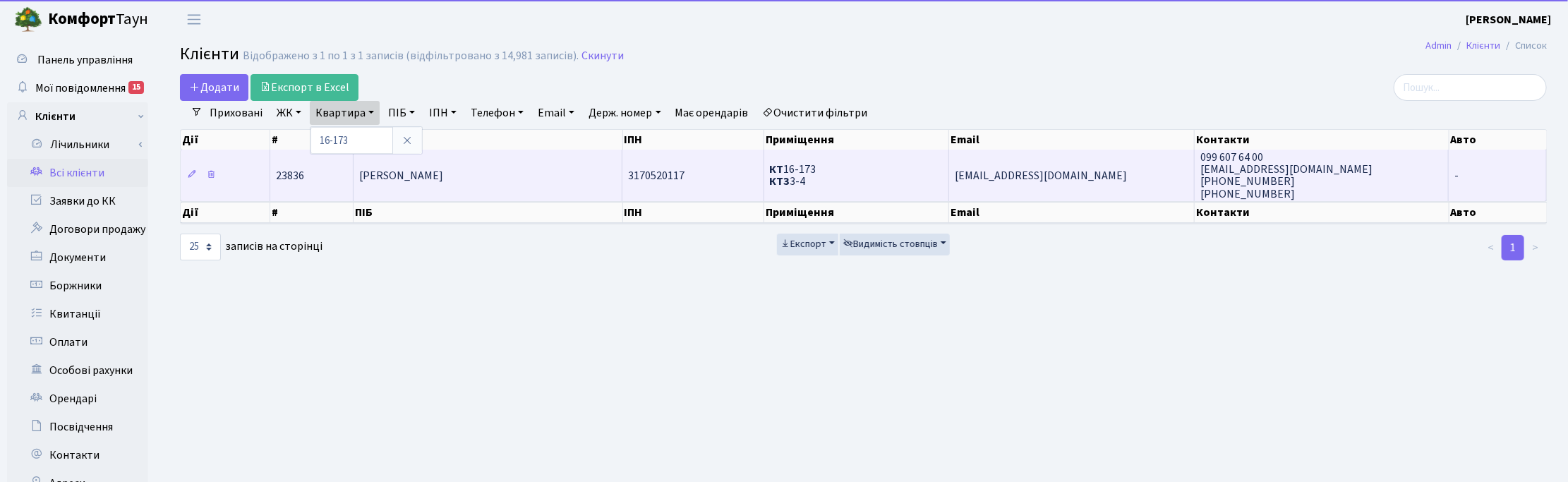
click at [418, 178] on span "[PERSON_NAME]" at bounding box center [401, 176] width 84 height 16
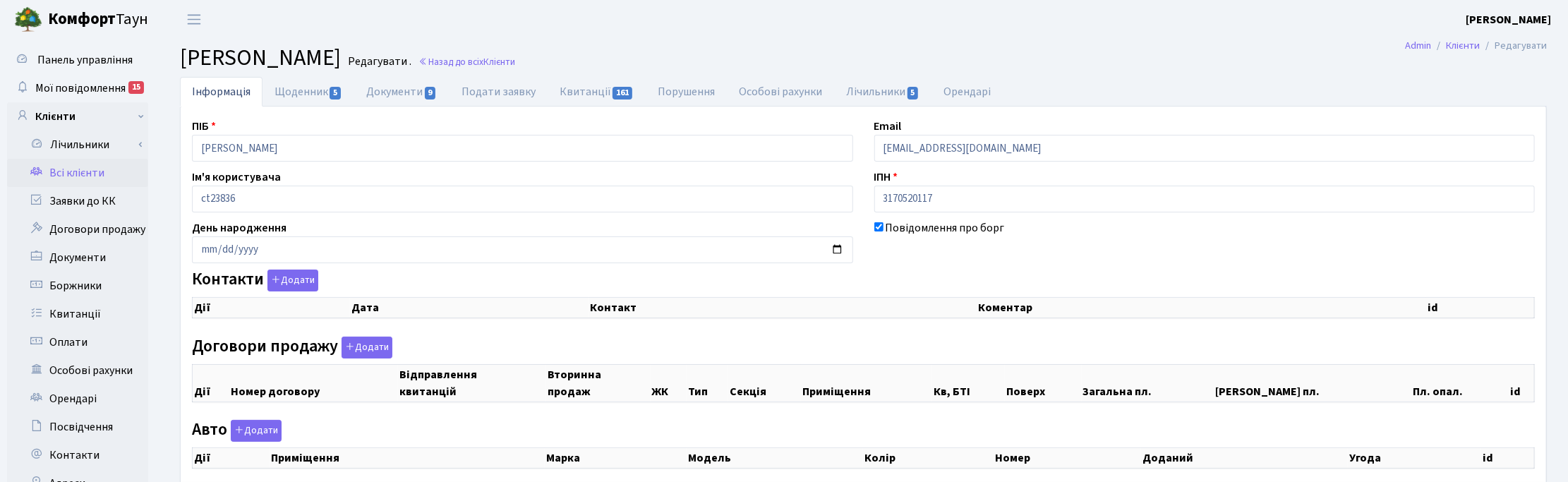
checkbox input "true"
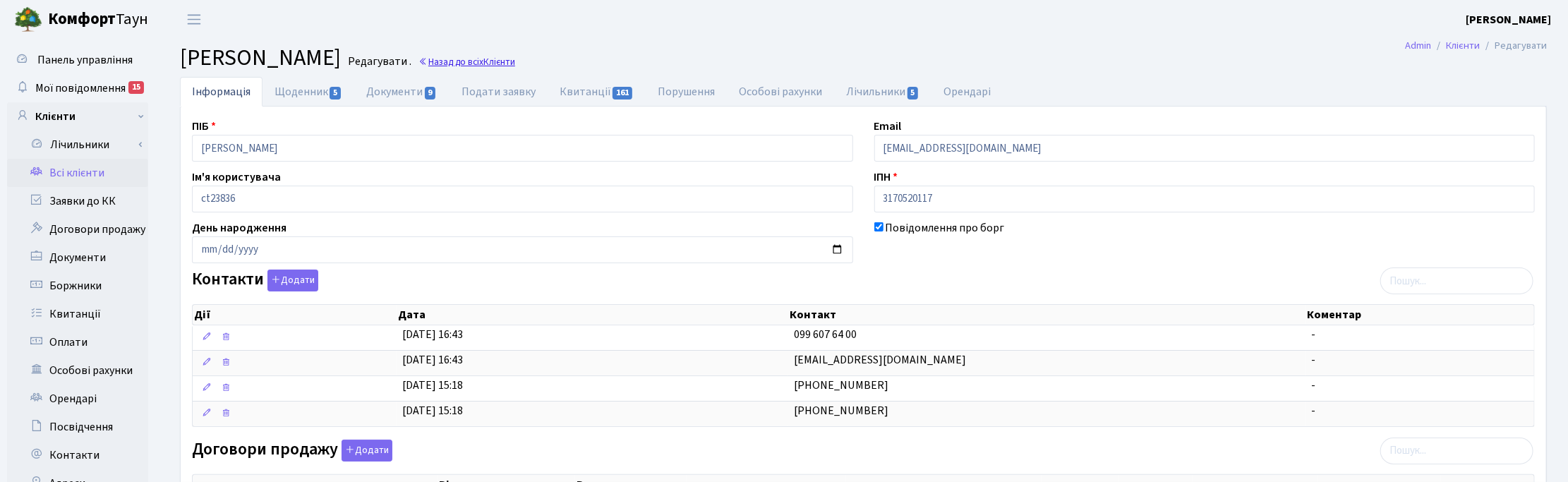
click at [515, 64] on link "Назад до всіх Клієнти" at bounding box center [467, 62] width 97 height 14
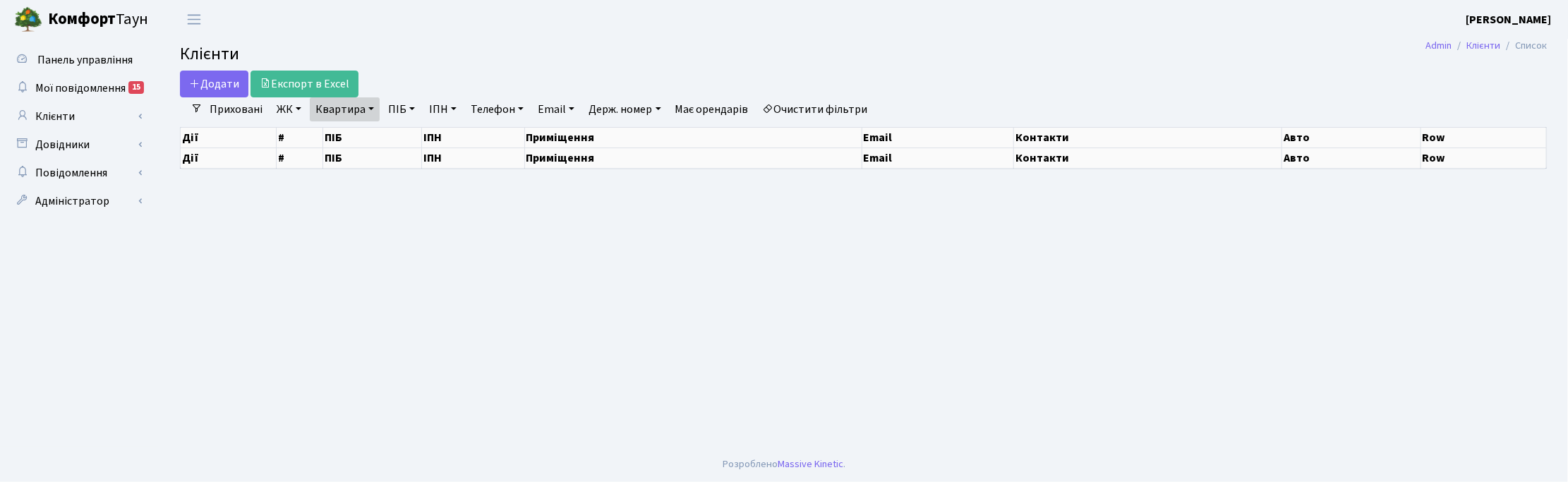
select select "25"
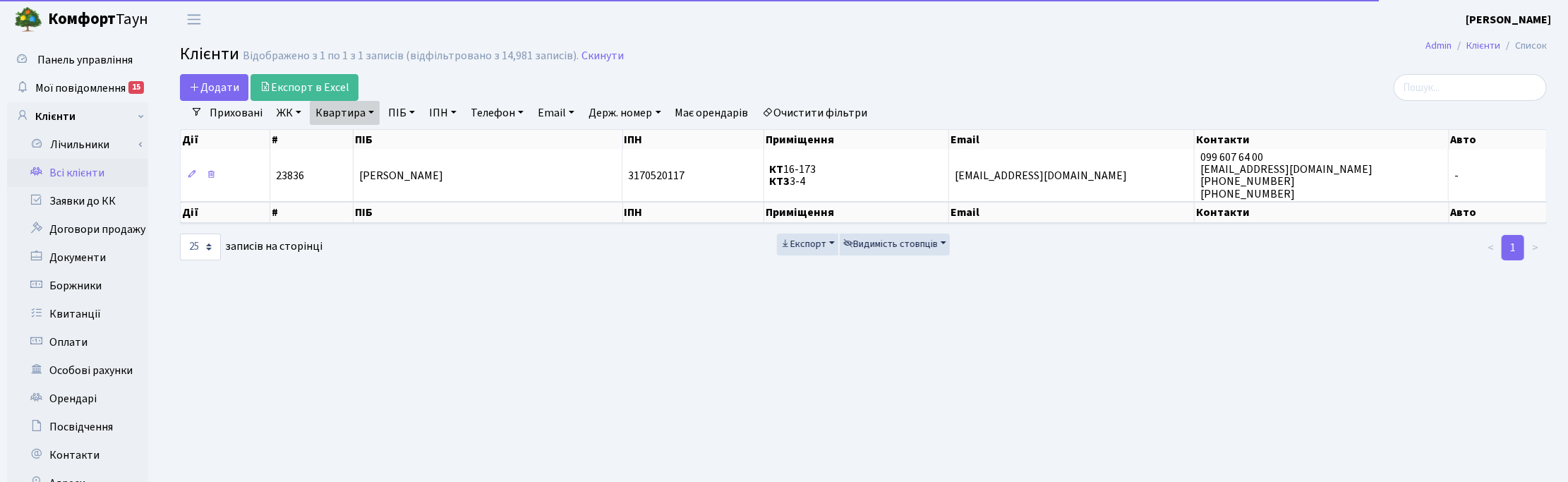
click at [365, 104] on link "Квартира" at bounding box center [344, 113] width 70 height 24
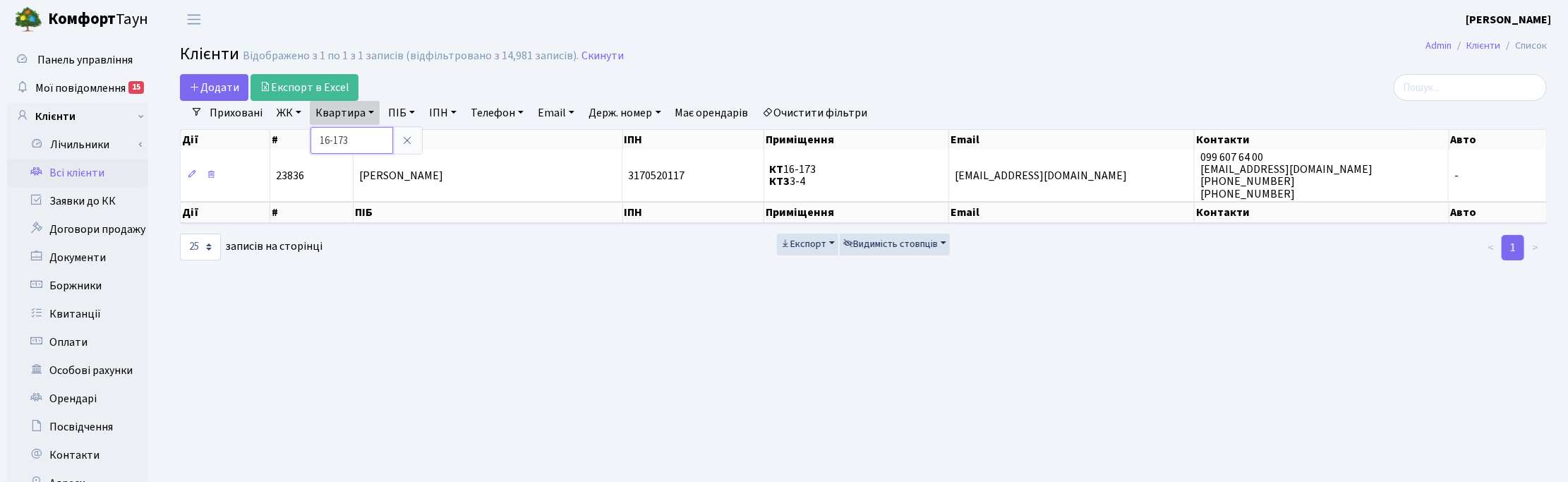
click at [362, 129] on input "16-173" at bounding box center [352, 141] width 83 height 27
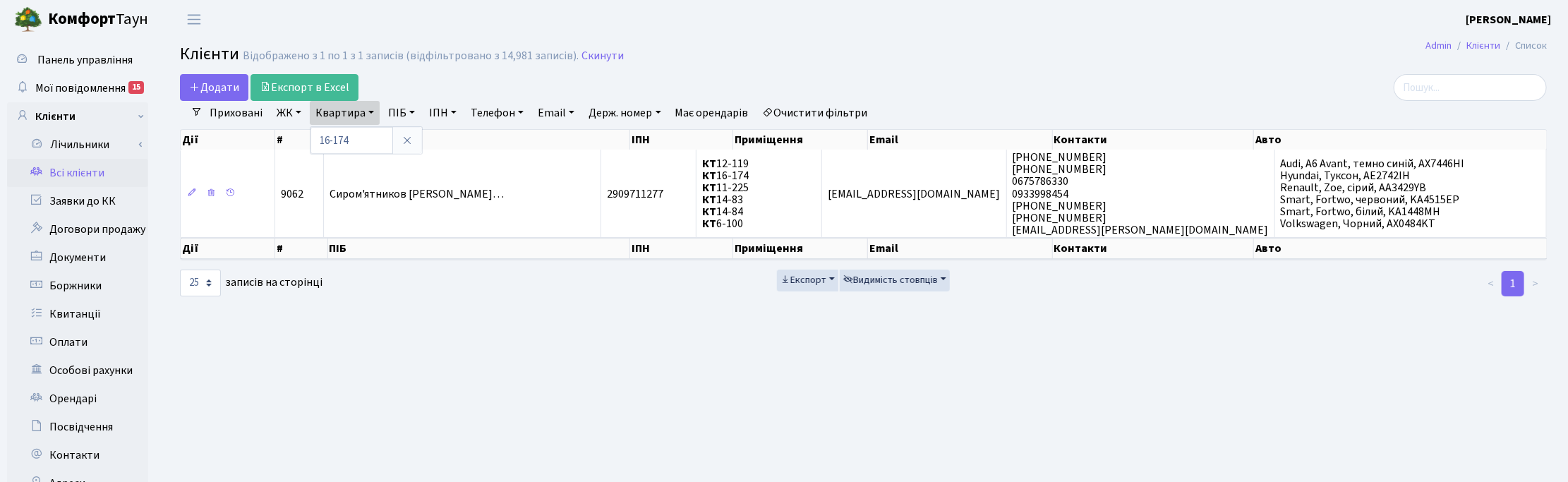
click at [1544, 121] on nav "Фільтри Приховані ЖК ТХ, вул. Ділова, 1/2 КТ, вул. Регенераторна, 4 КТ2, просп.…" at bounding box center [863, 113] width 1367 height 24
click at [366, 108] on link "Квартира" at bounding box center [344, 113] width 70 height 24
click at [368, 143] on input "16-174" at bounding box center [352, 141] width 83 height 27
type input "16-173"
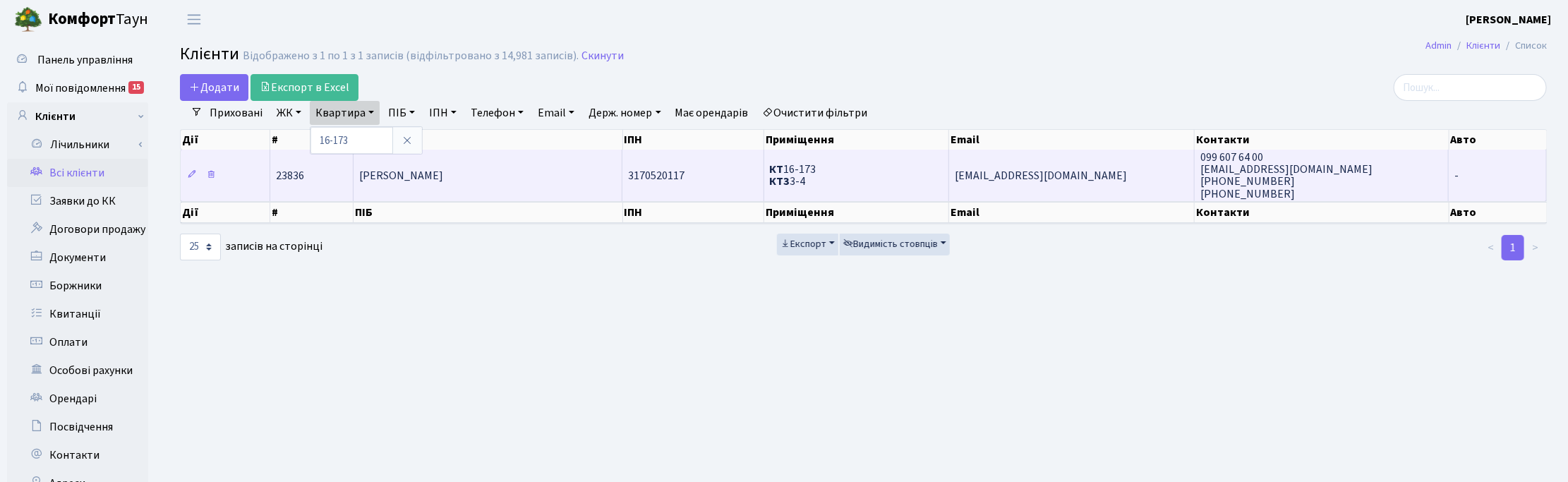
click at [421, 179] on span "[PERSON_NAME]" at bounding box center [401, 176] width 84 height 16
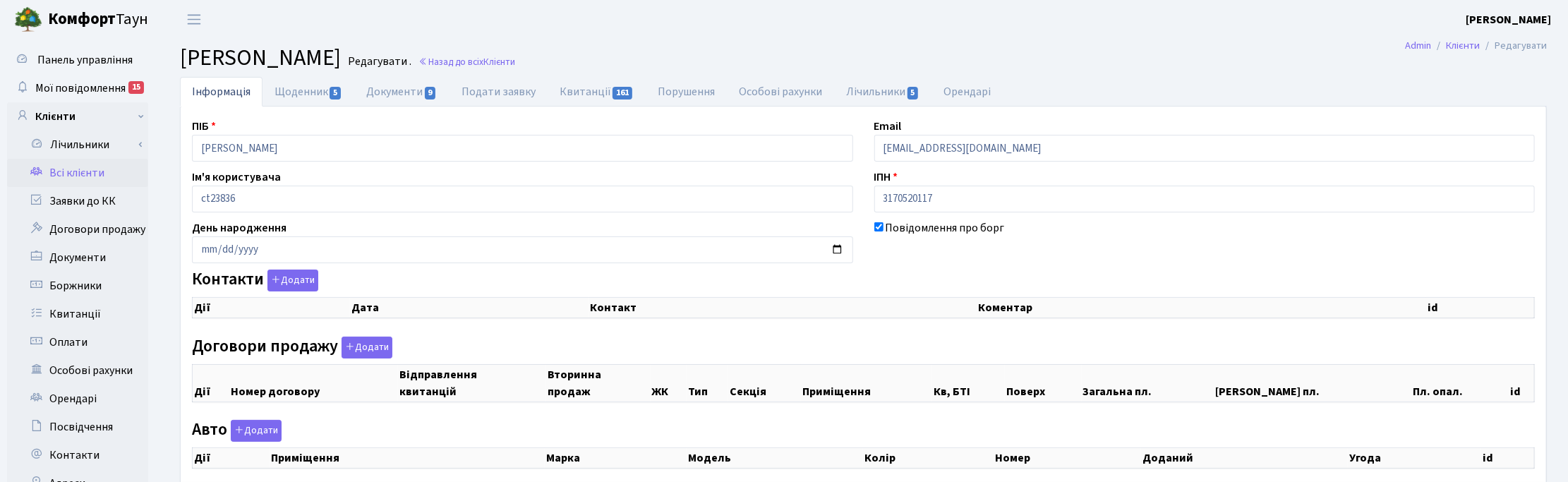
checkbox input "true"
select select "25"
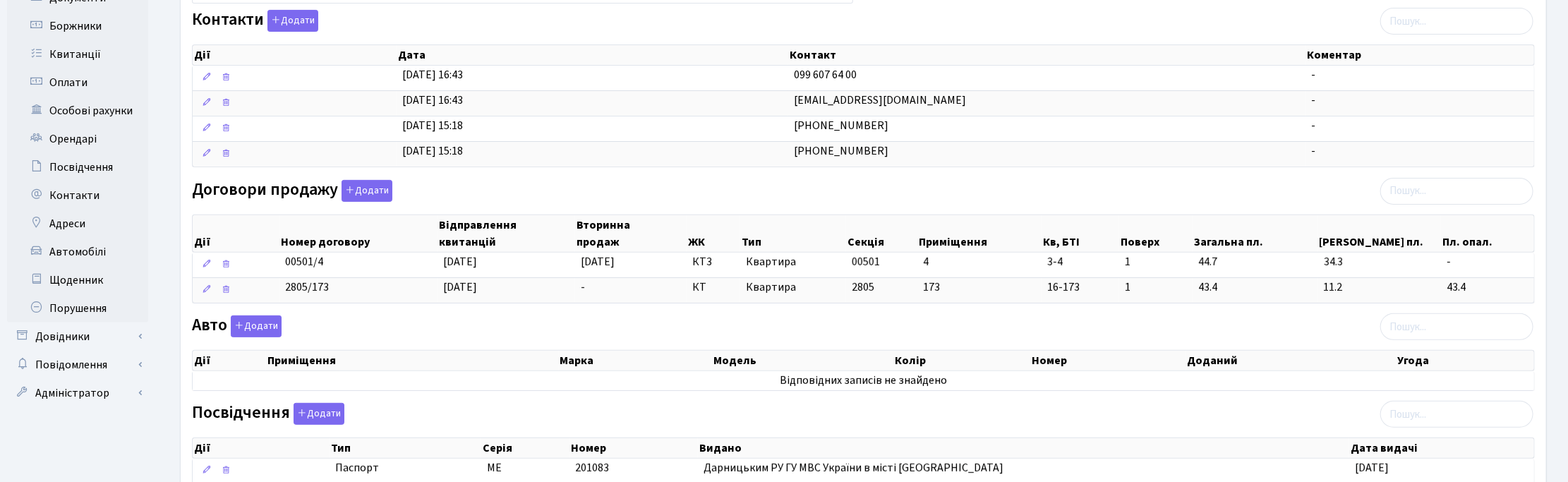
scroll to position [265, 0]
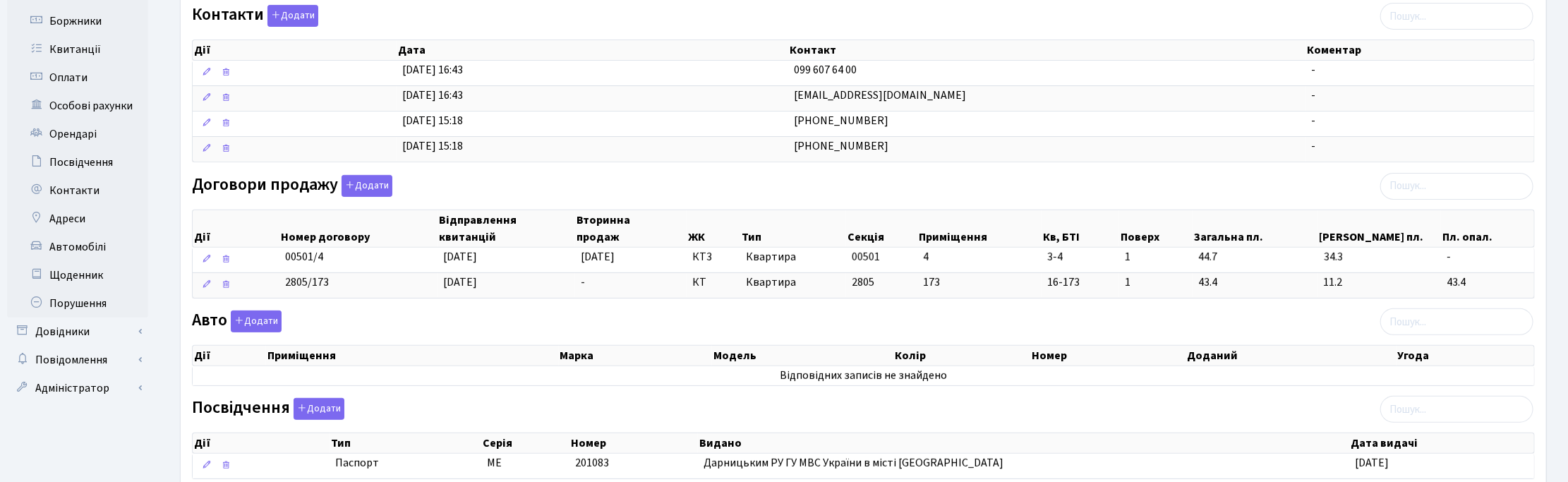
click at [845, 191] on div "Договори продажу Додати Дії Номер договору Відправлення квитанцій Вторинна прод…" at bounding box center [863, 240] width 1364 height 129
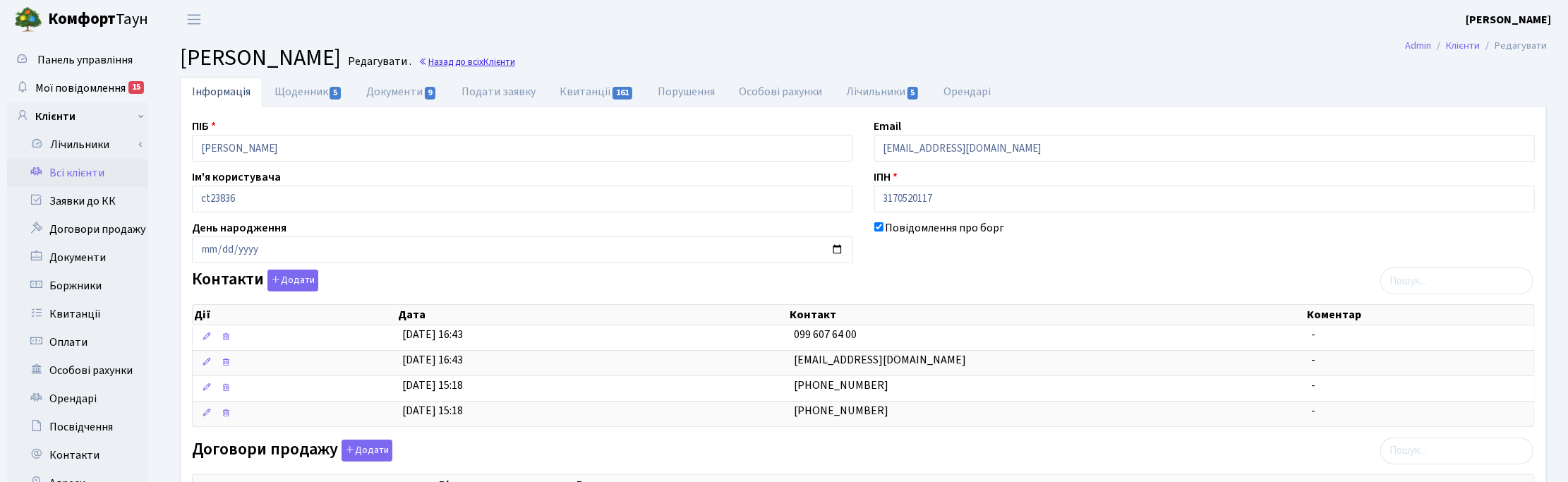
click at [515, 62] on link "Назад до всіх Клієнти" at bounding box center [467, 62] width 97 height 14
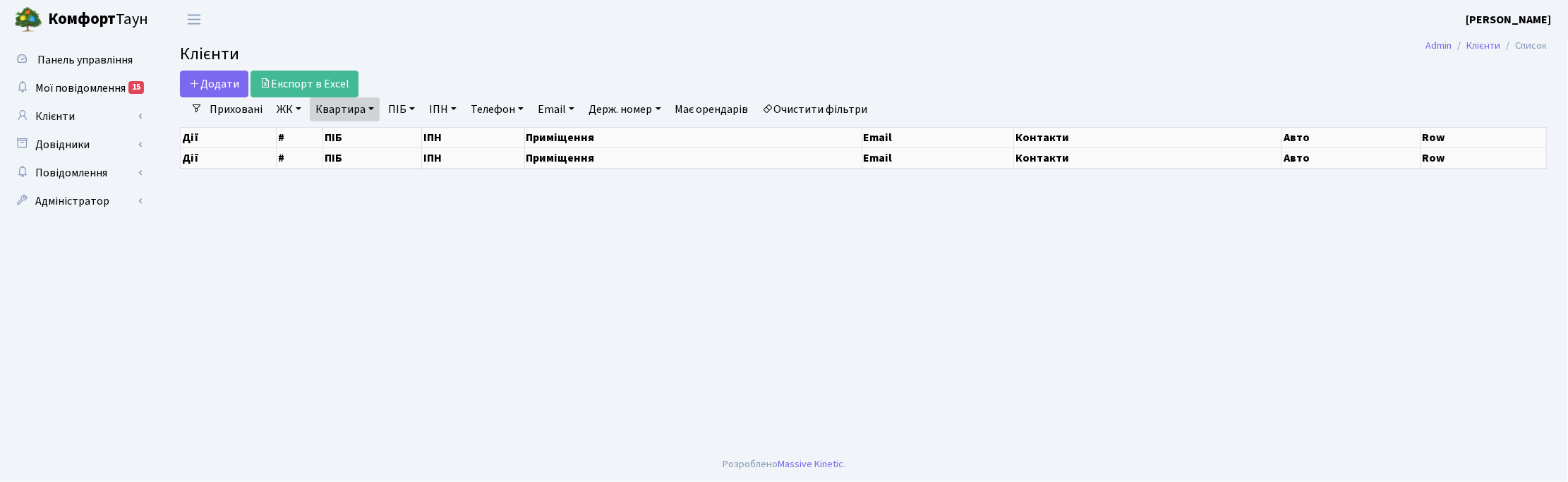
select select "25"
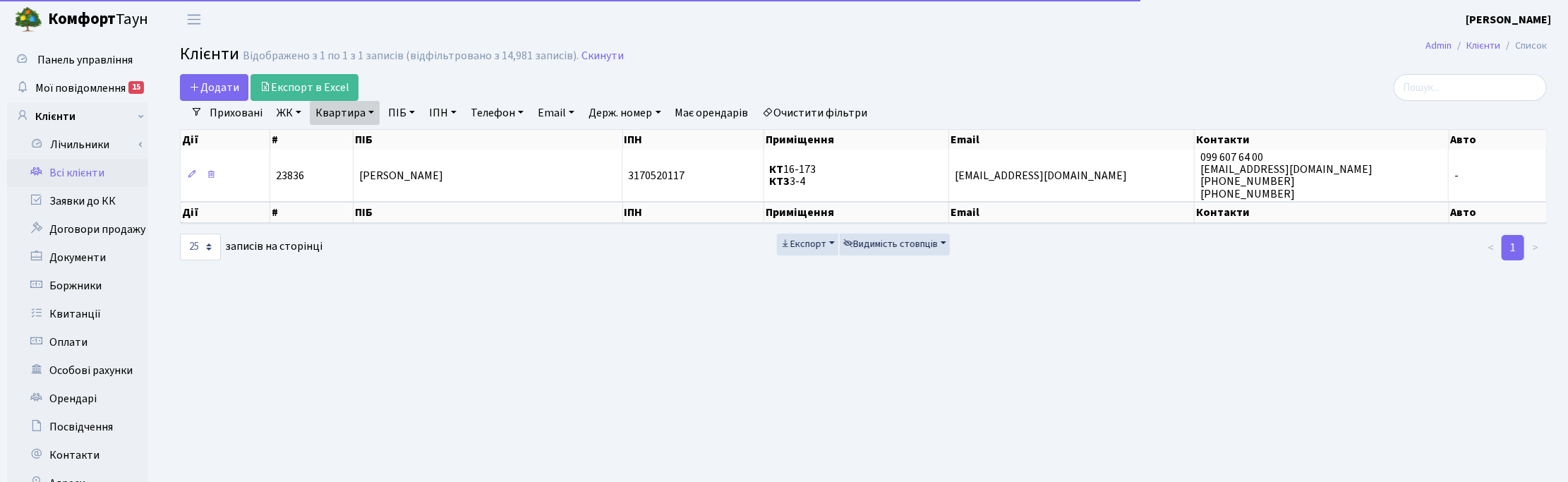
click at [372, 111] on link "Квартира" at bounding box center [344, 113] width 70 height 24
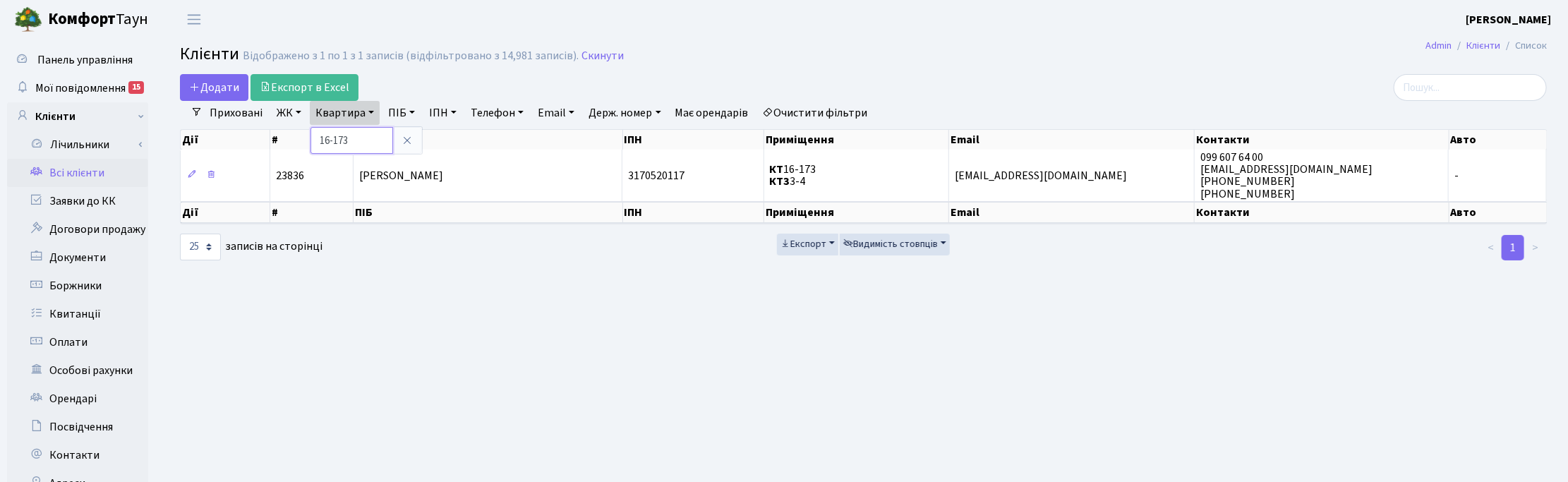
click at [356, 135] on input "16-173" at bounding box center [352, 141] width 83 height 27
type input "1"
type input "15-42"
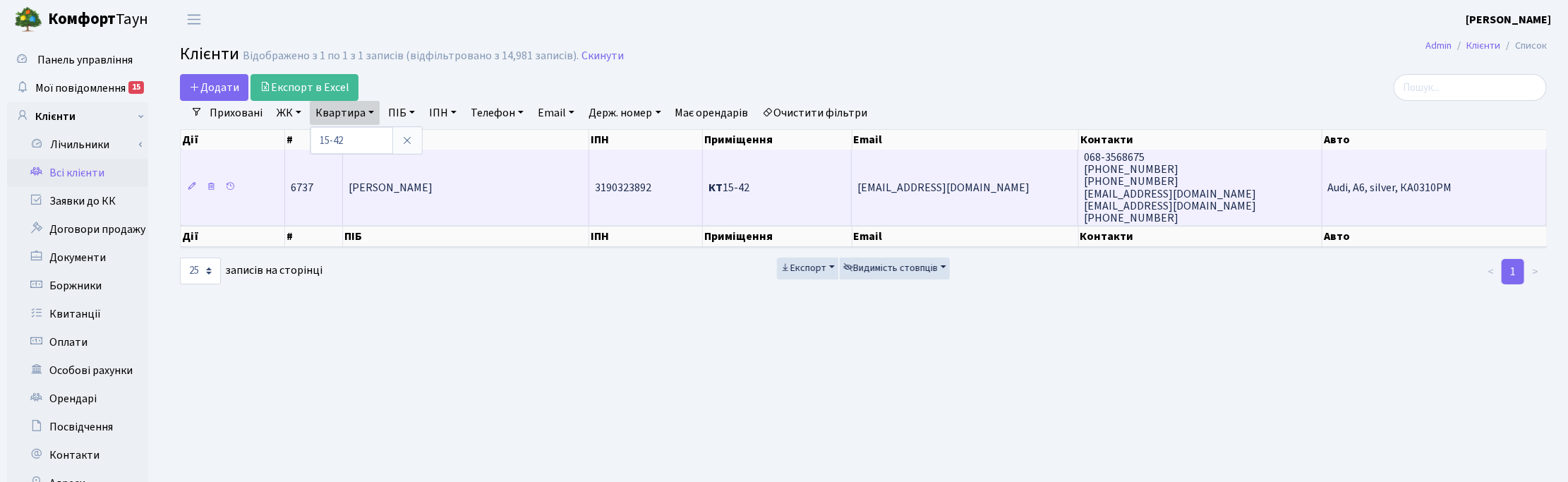
click at [388, 199] on td "[PERSON_NAME]" at bounding box center [466, 187] width 246 height 75
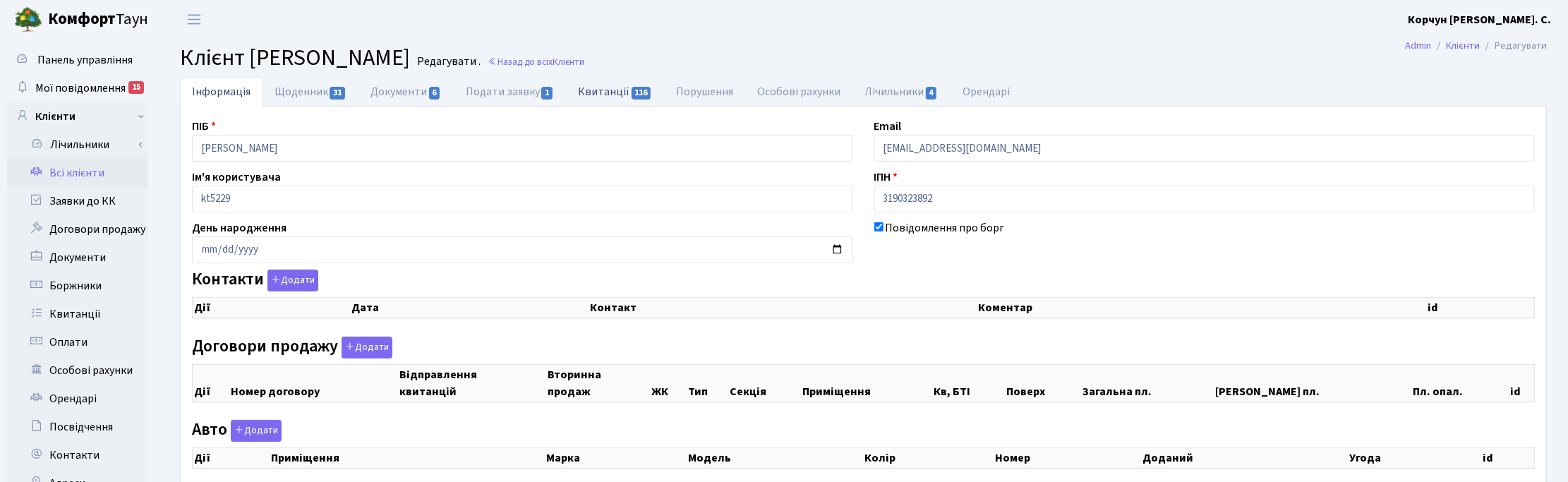
click at [603, 92] on link "Квитанції 116" at bounding box center [615, 91] width 98 height 29
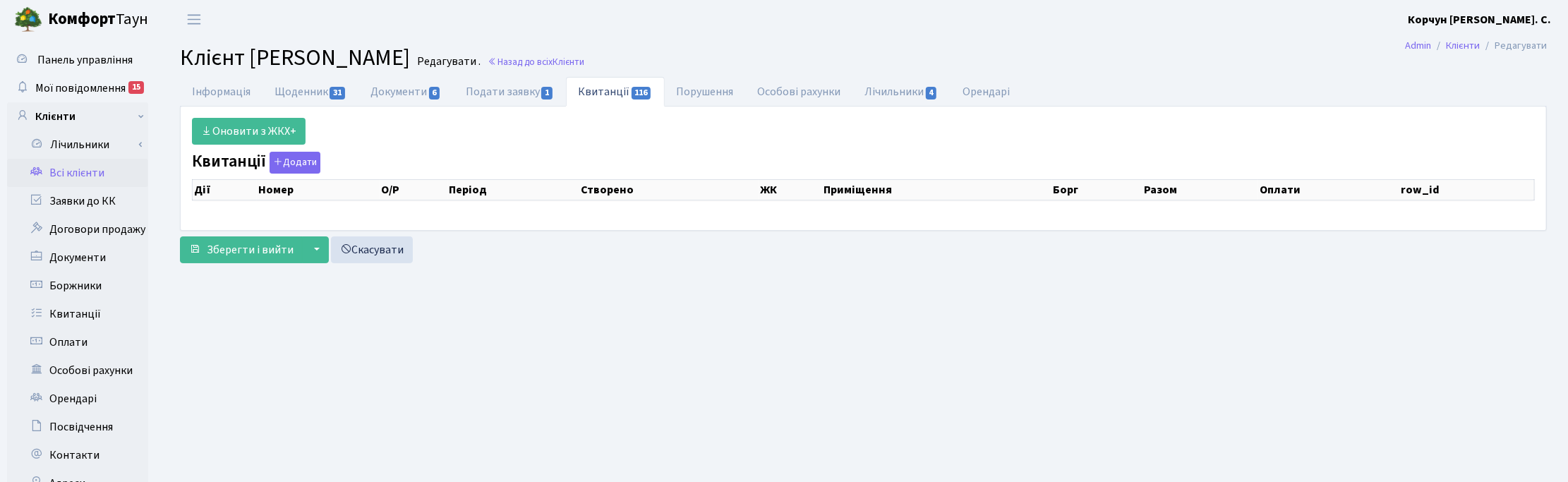
select select "25"
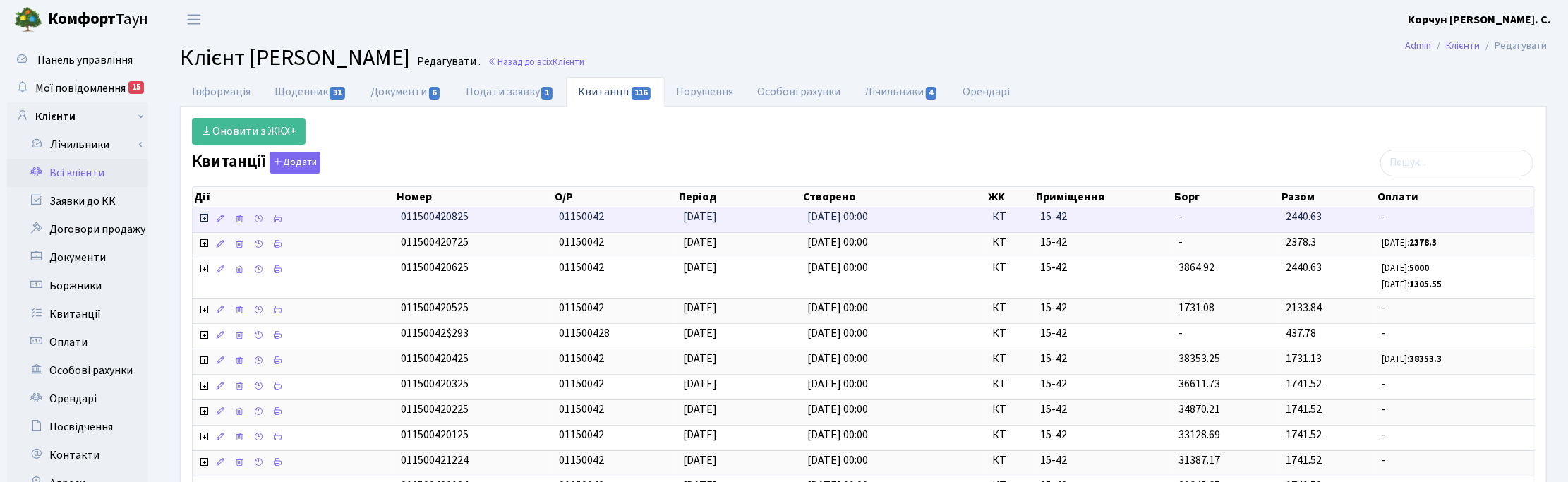
click at [203, 220] on icon at bounding box center [204, 218] width 11 height 11
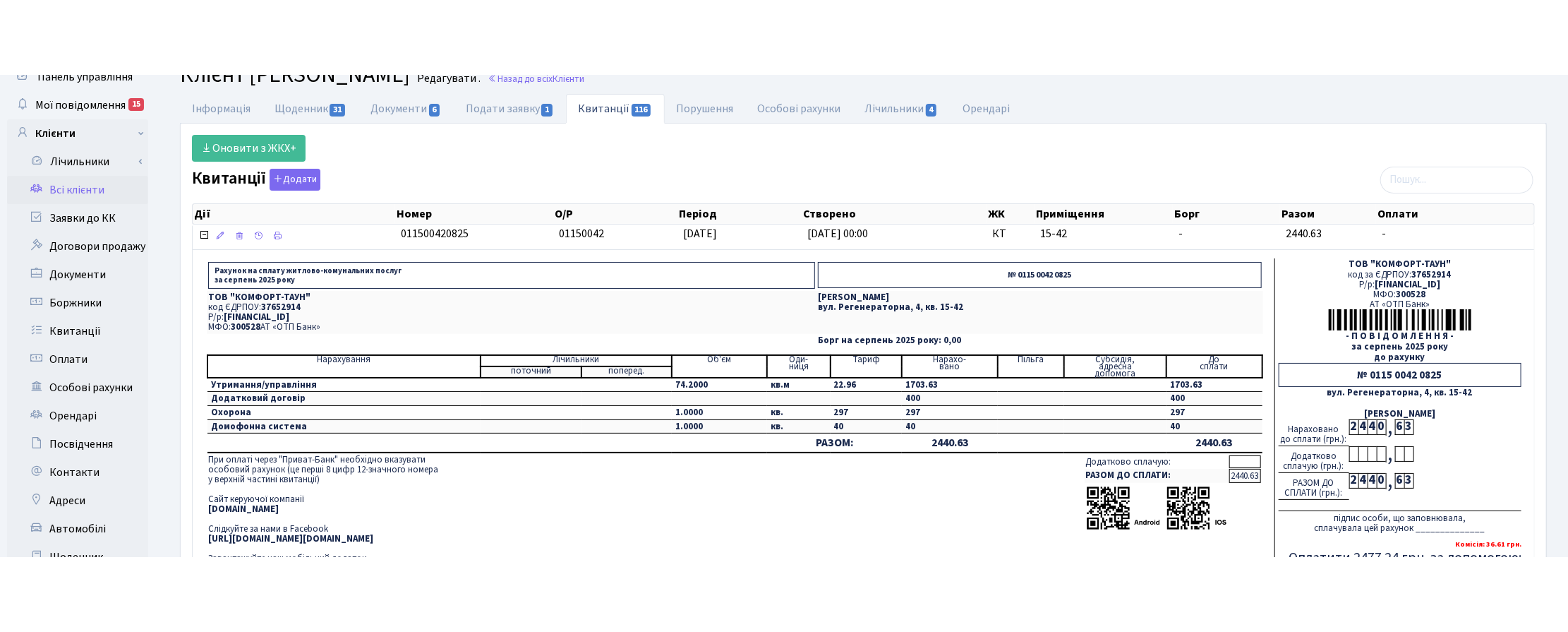
scroll to position [88, 0]
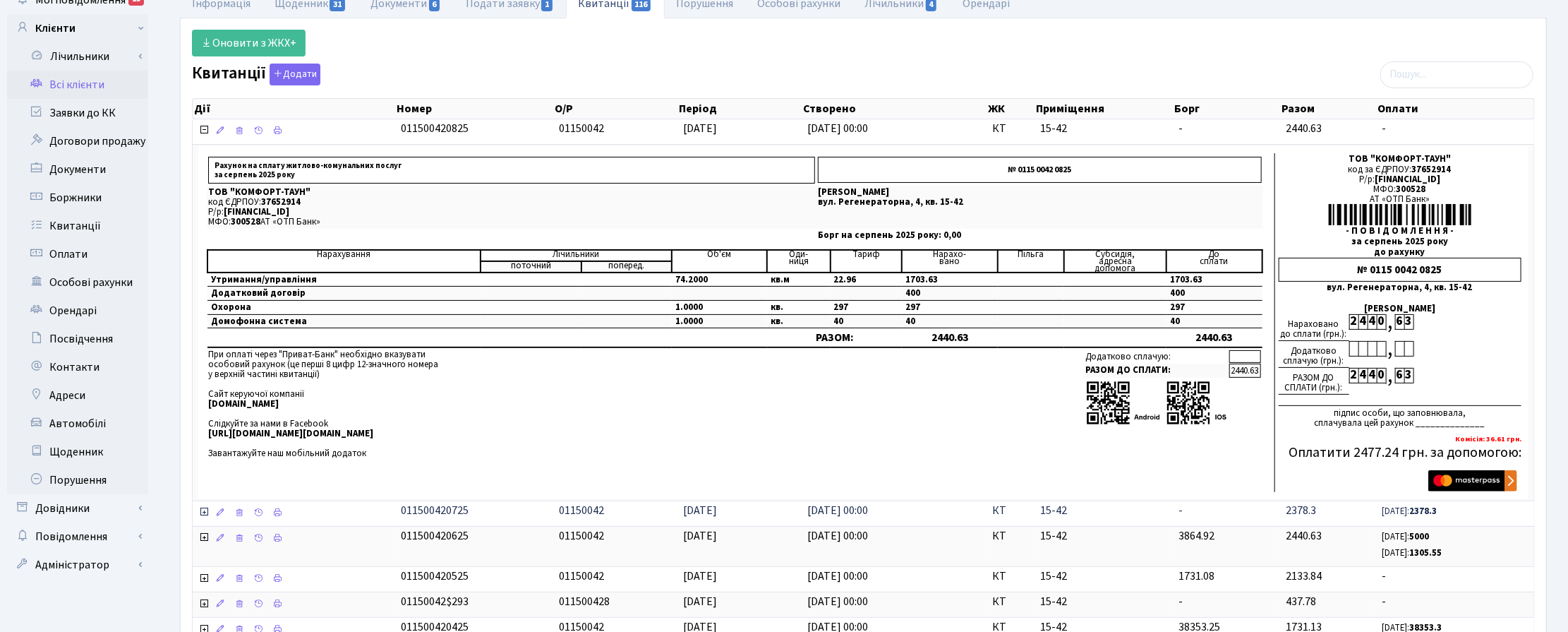
click at [203, 482] on icon at bounding box center [204, 511] width 11 height 11
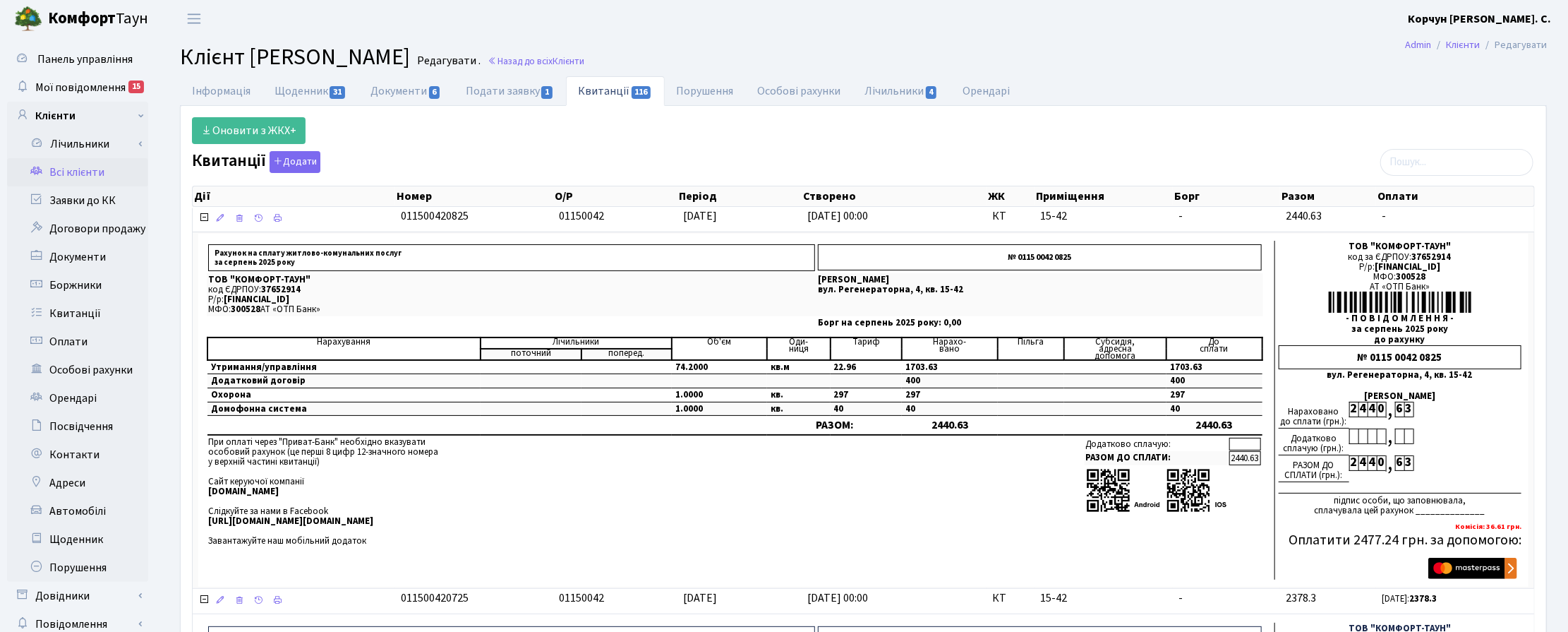
scroll to position [0, 0]
